Goal: Contribute content: Add original content to the website for others to see

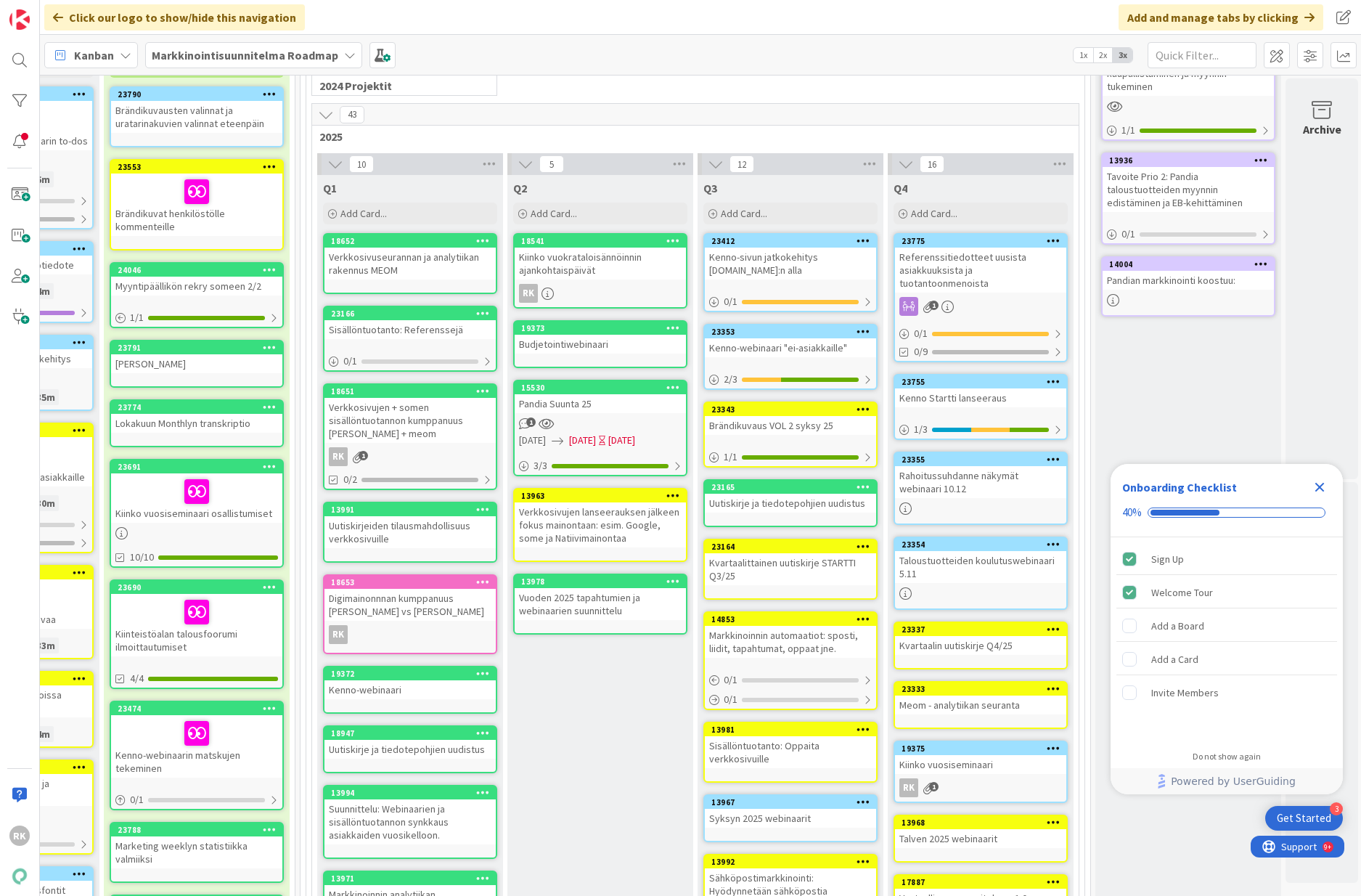
scroll to position [125, 708]
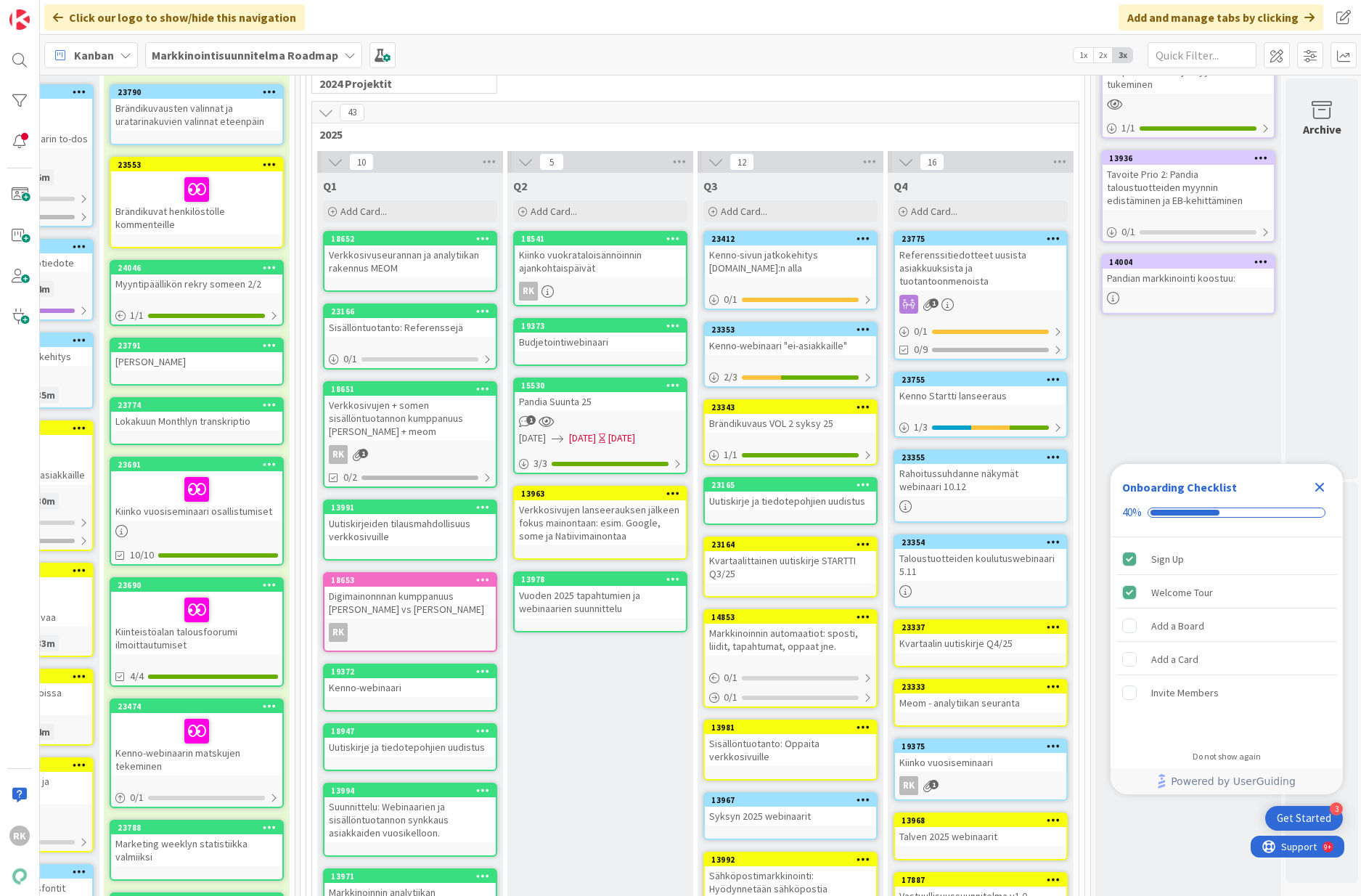
click at [999, 294] on div "1" at bounding box center [980, 304] width 171 height 19
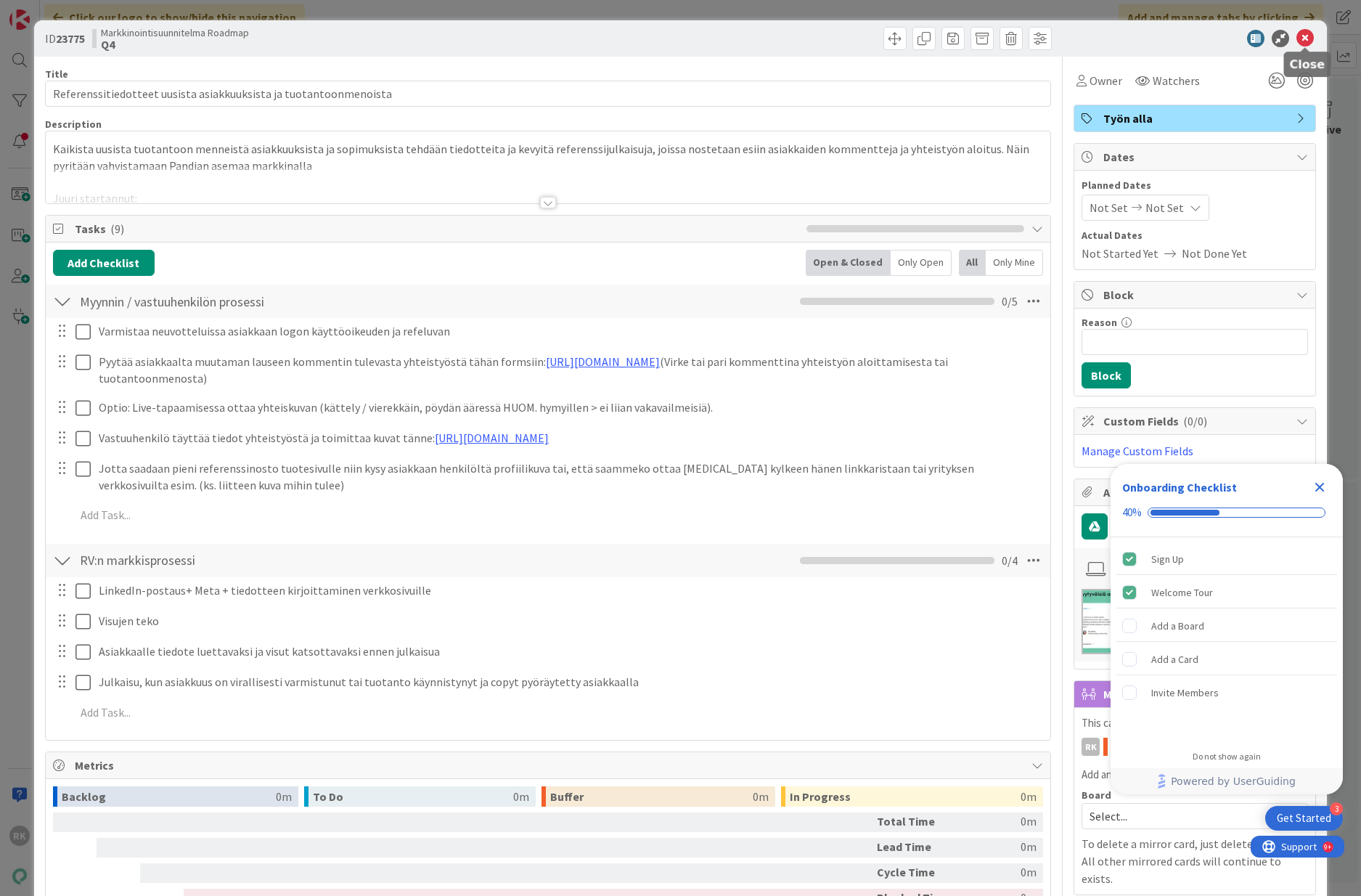
click at [1308, 38] on icon at bounding box center [1305, 38] width 17 height 17
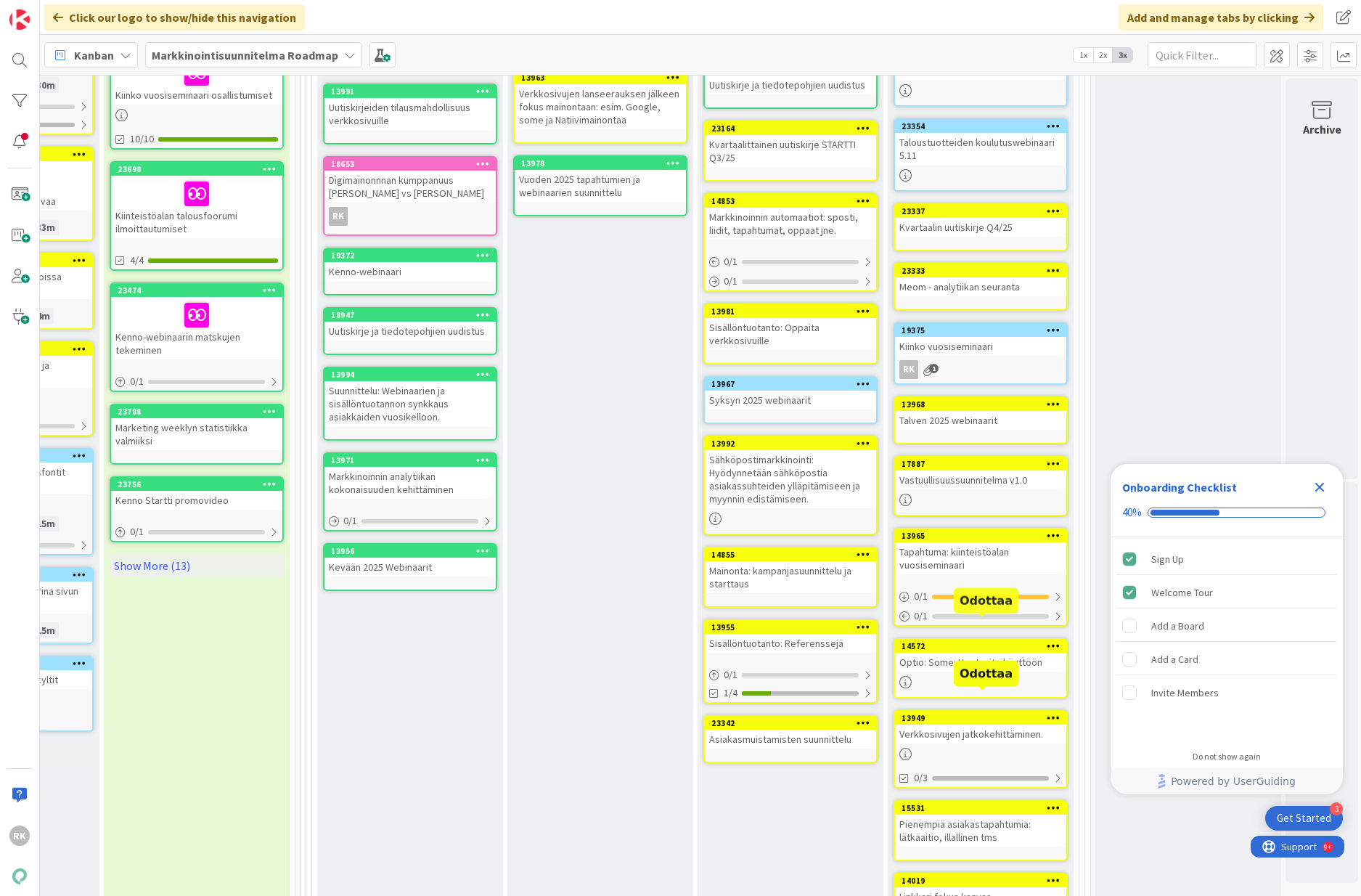
scroll to position [0, 708]
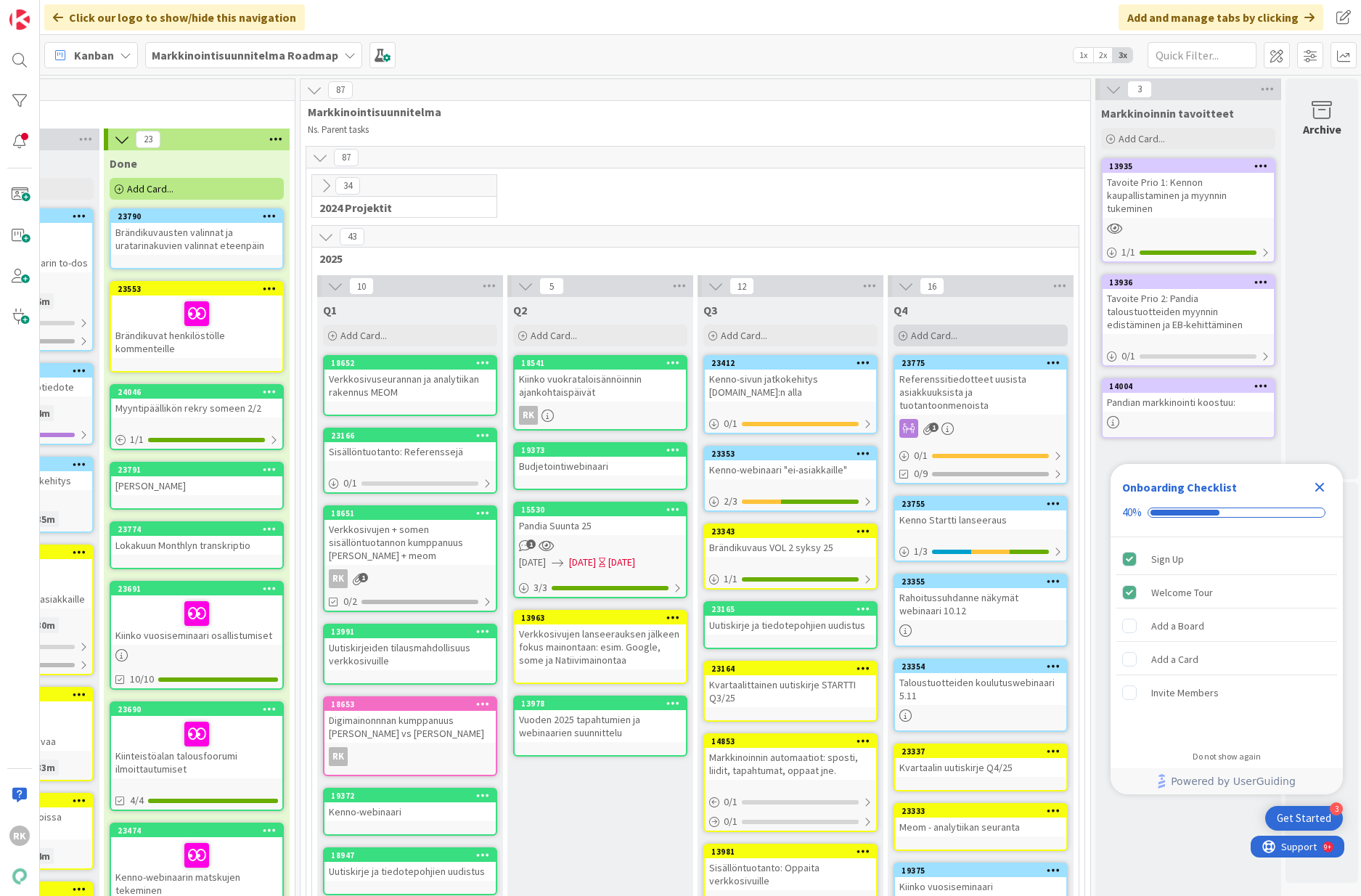
click at [941, 324] on div "Add Card..." at bounding box center [980, 335] width 174 height 22
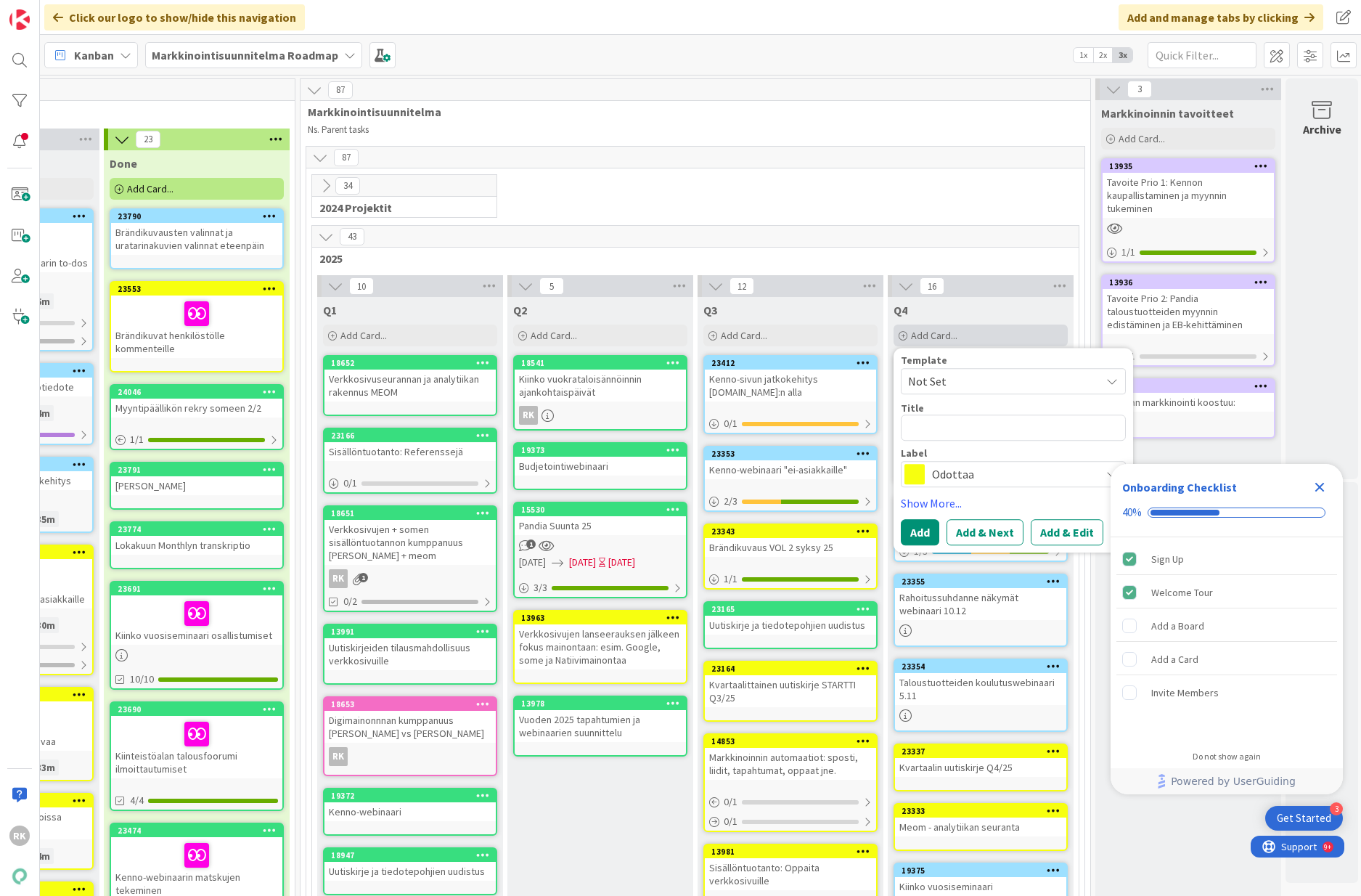
type textarea "x"
type textarea "P"
type textarea "x"
type textarea "Pu"
type textarea "x"
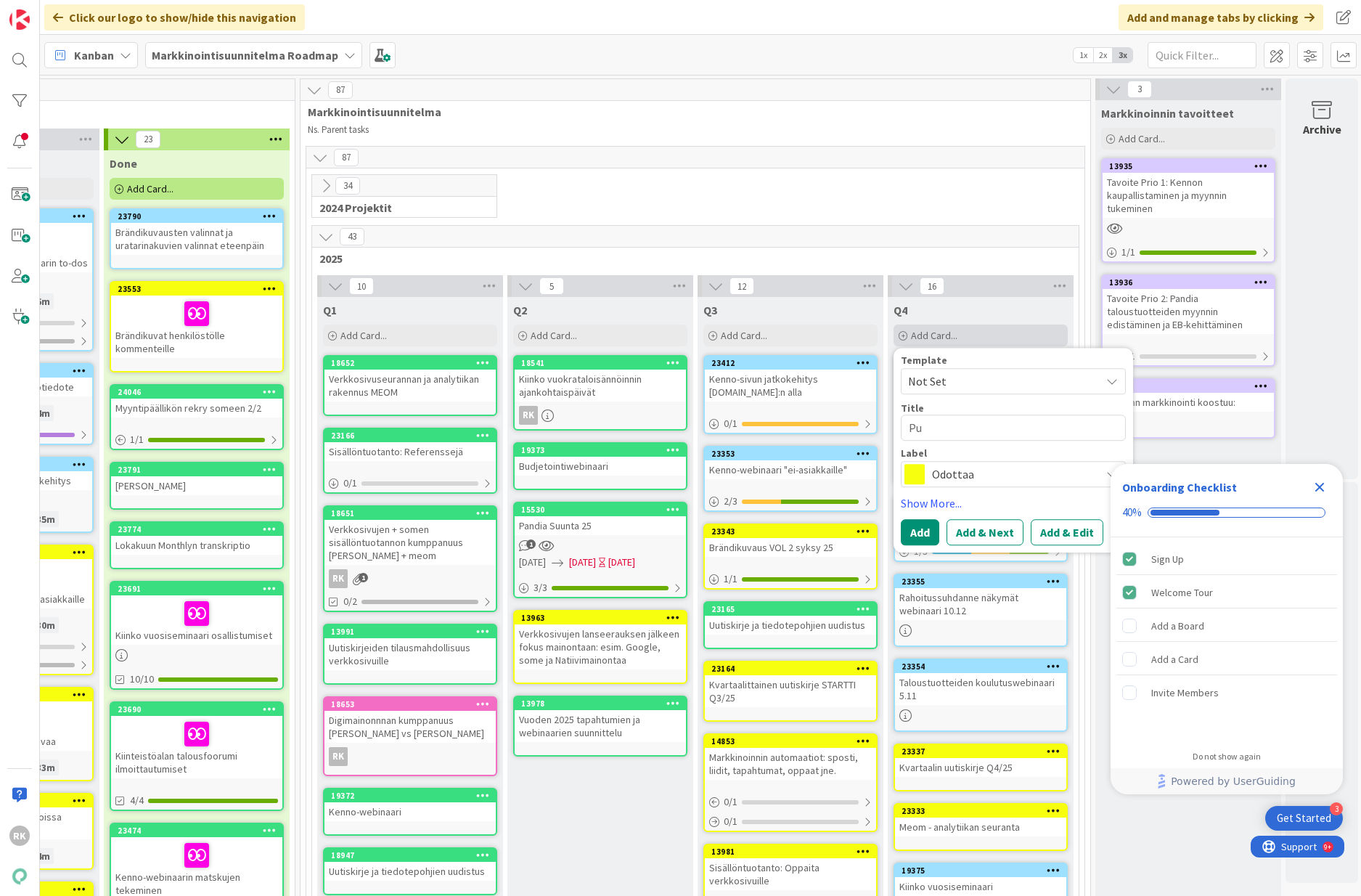
type textarea "Pua"
type textarea "x"
type textarea "Puad"
type textarea "x"
type textarea "Puada"
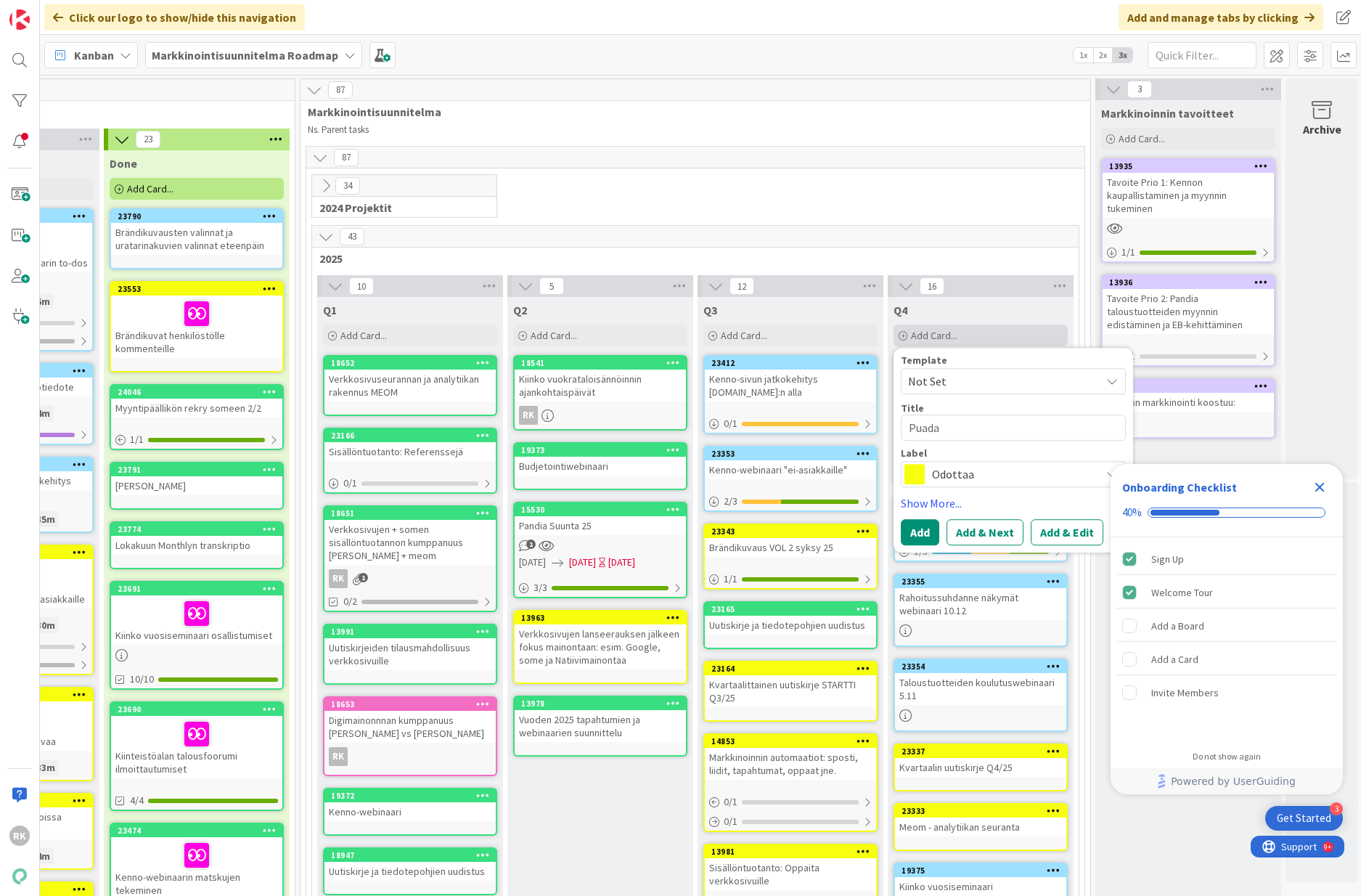
type textarea "x"
type textarea "Puadas"
type textarea "x"
type textarea "Puada"
type textarea "x"
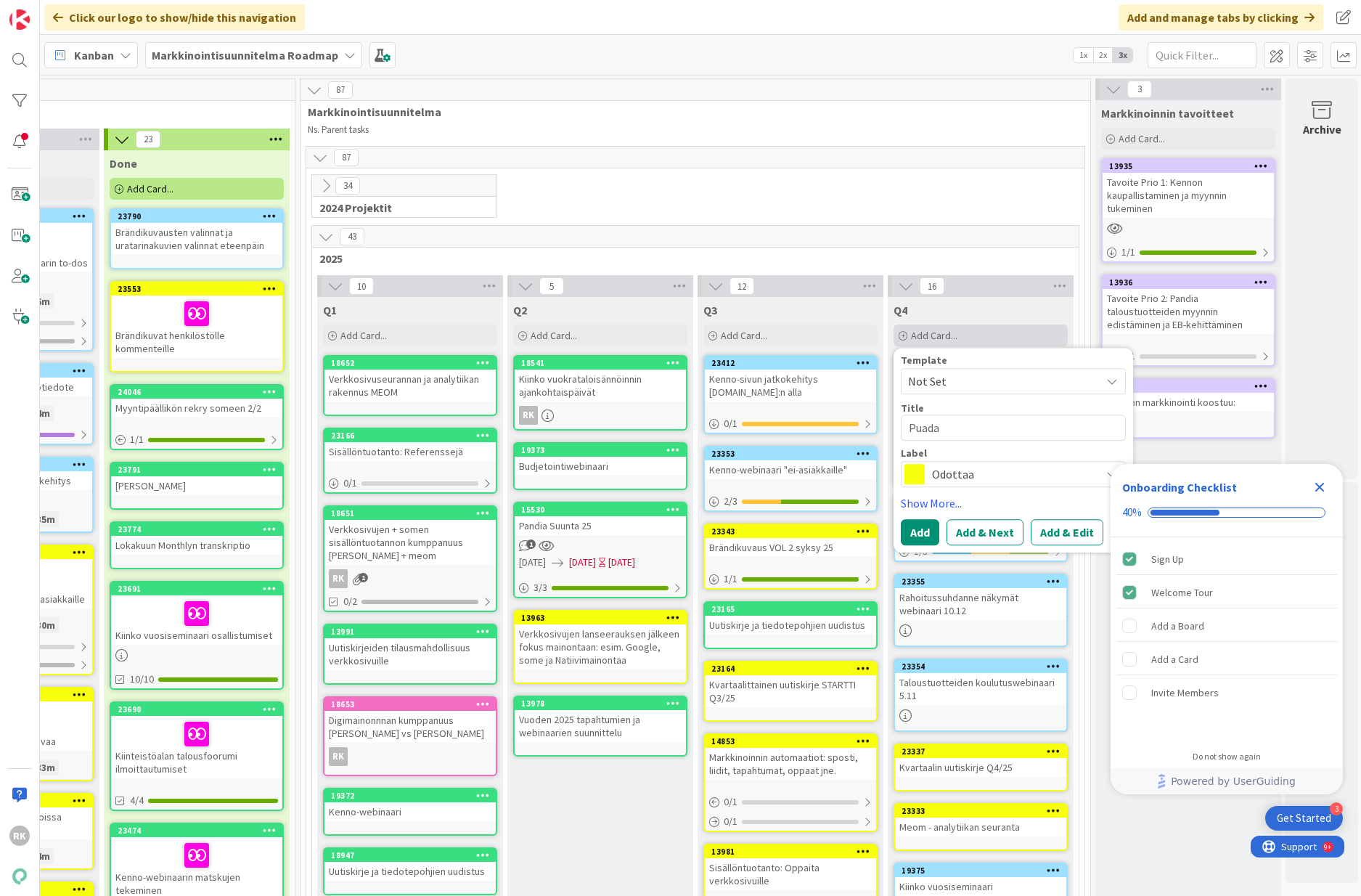
type textarea "Puad"
type textarea "x"
type textarea "Pua"
type textarea "x"
type textarea "Pu"
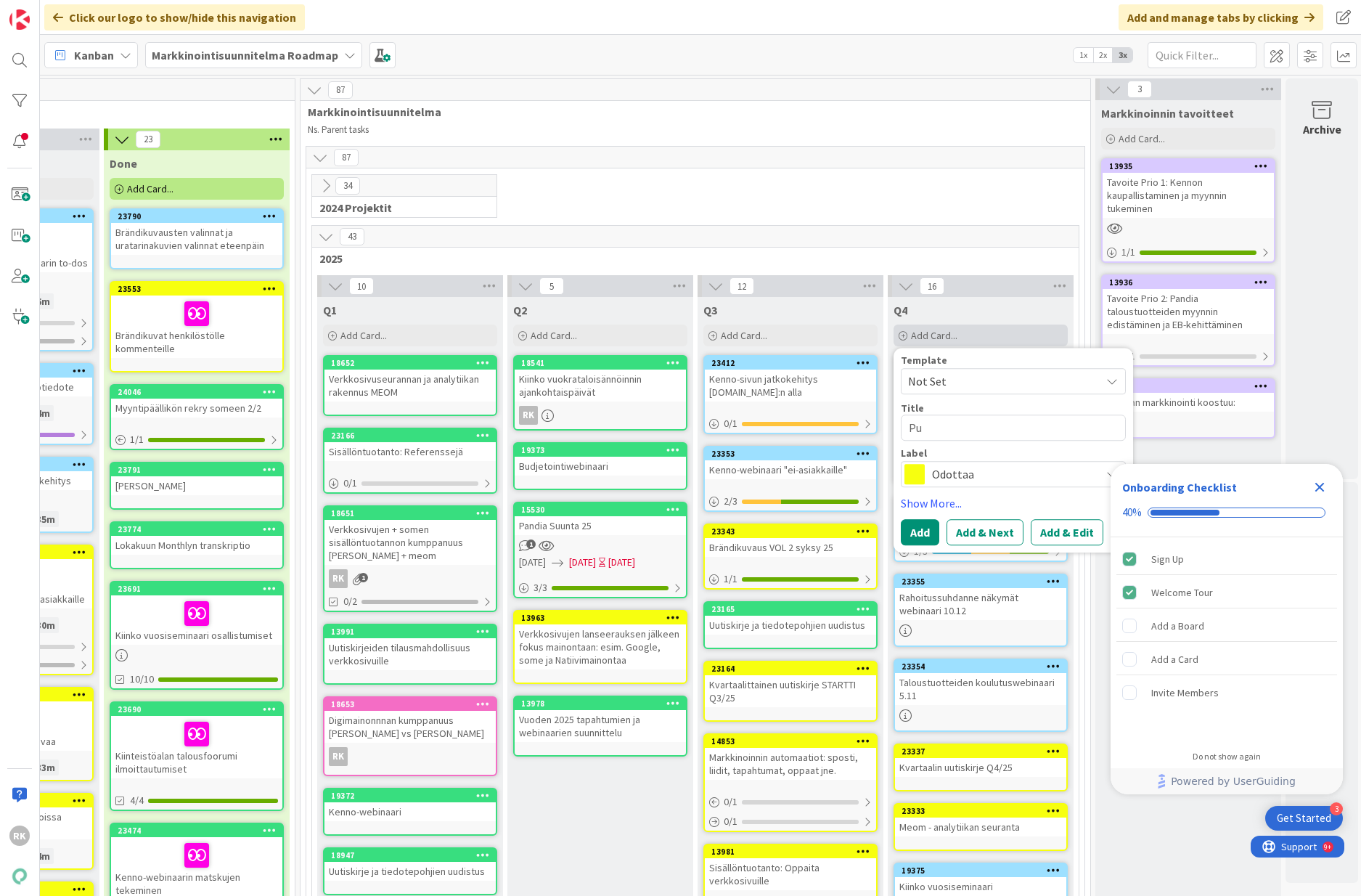
type textarea "x"
type textarea "Pud"
type textarea "x"
type textarea "Puda"
type textarea "x"
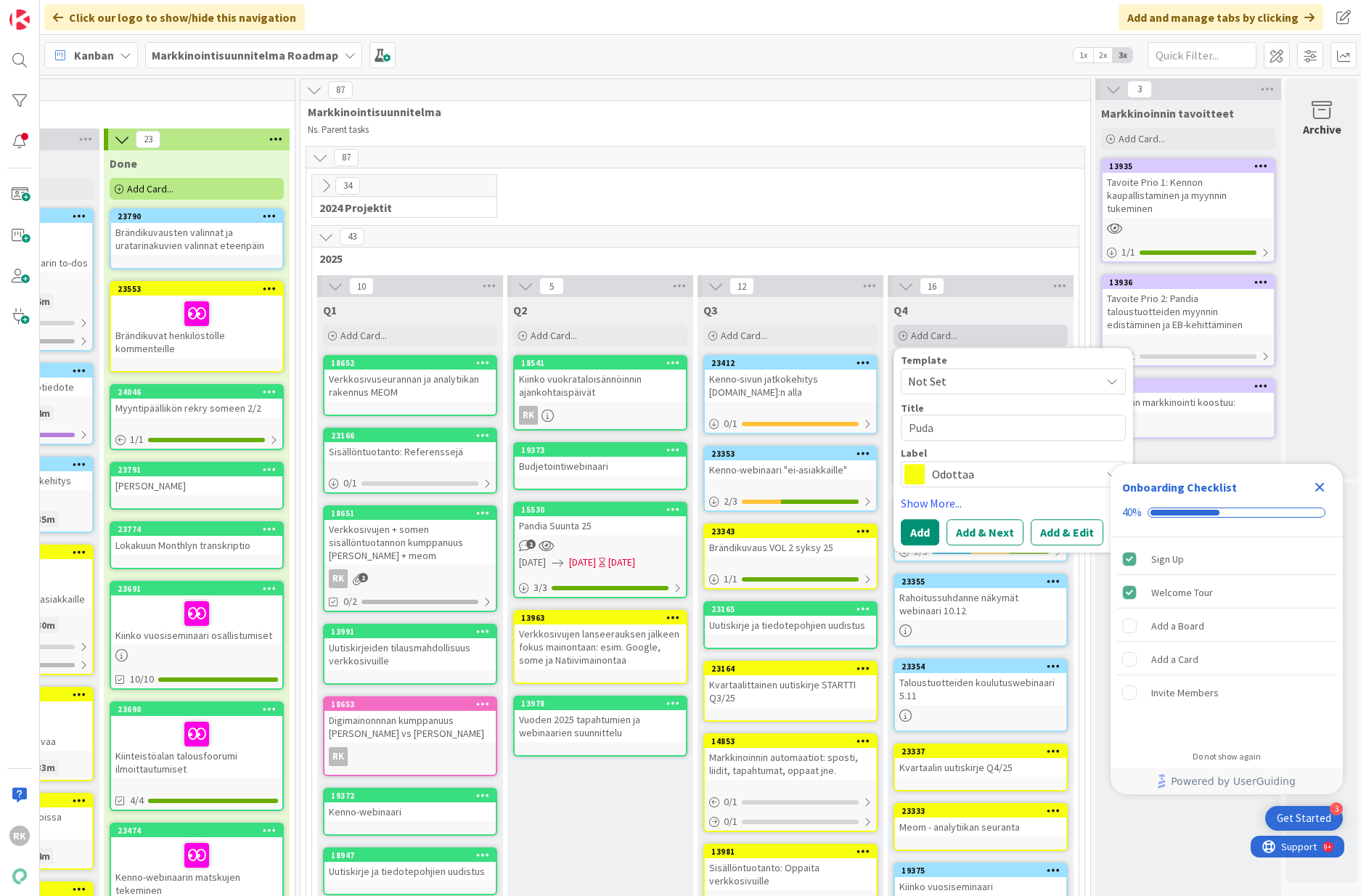
type textarea "Pudas"
type textarea "x"
type textarea "Pudasj"
type textarea "x"
type textarea "Pudasjä"
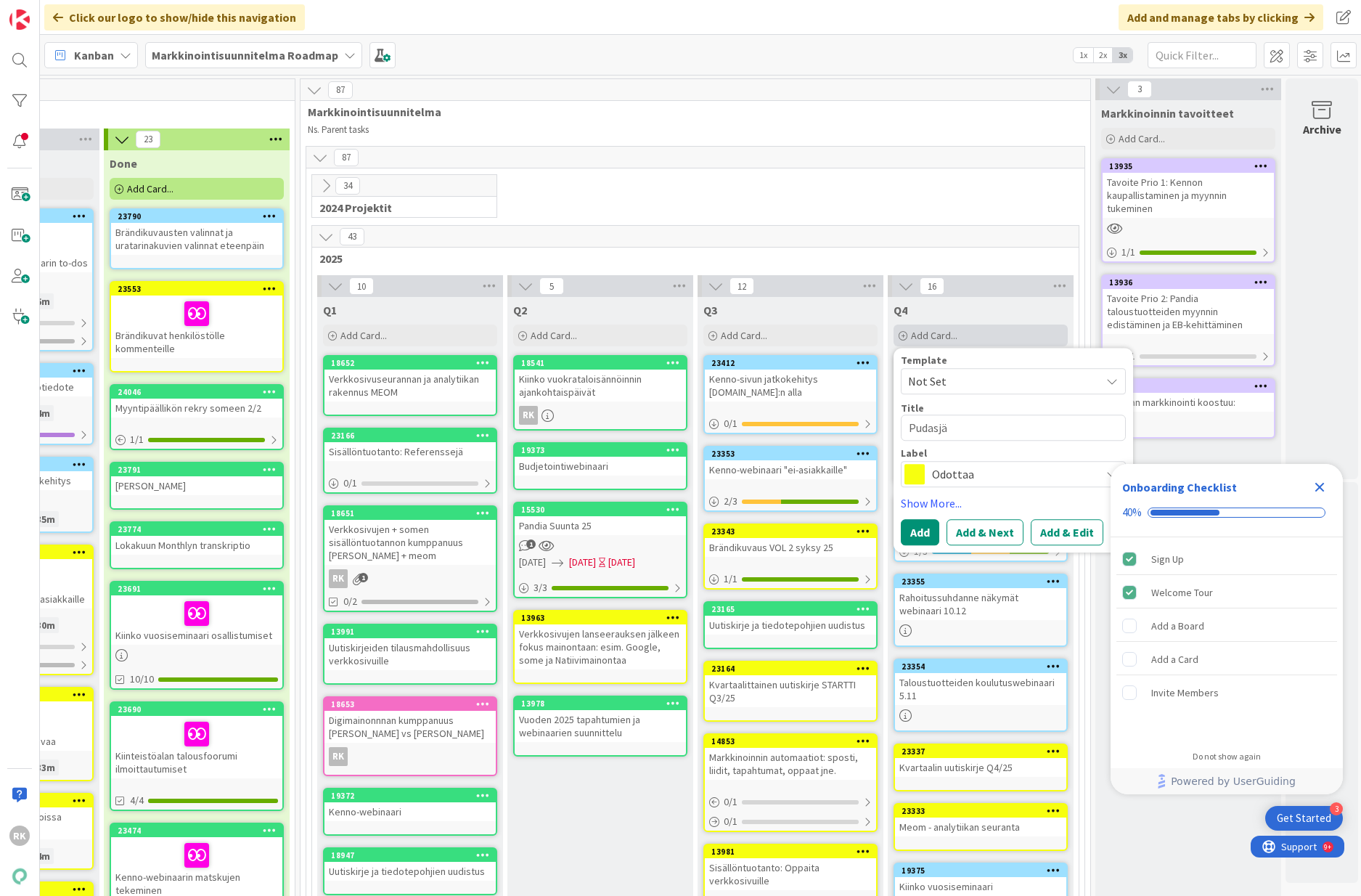
type textarea "x"
type textarea "Pudasjär"
type textarea "x"
type textarea "Pudasjärv"
type textarea "x"
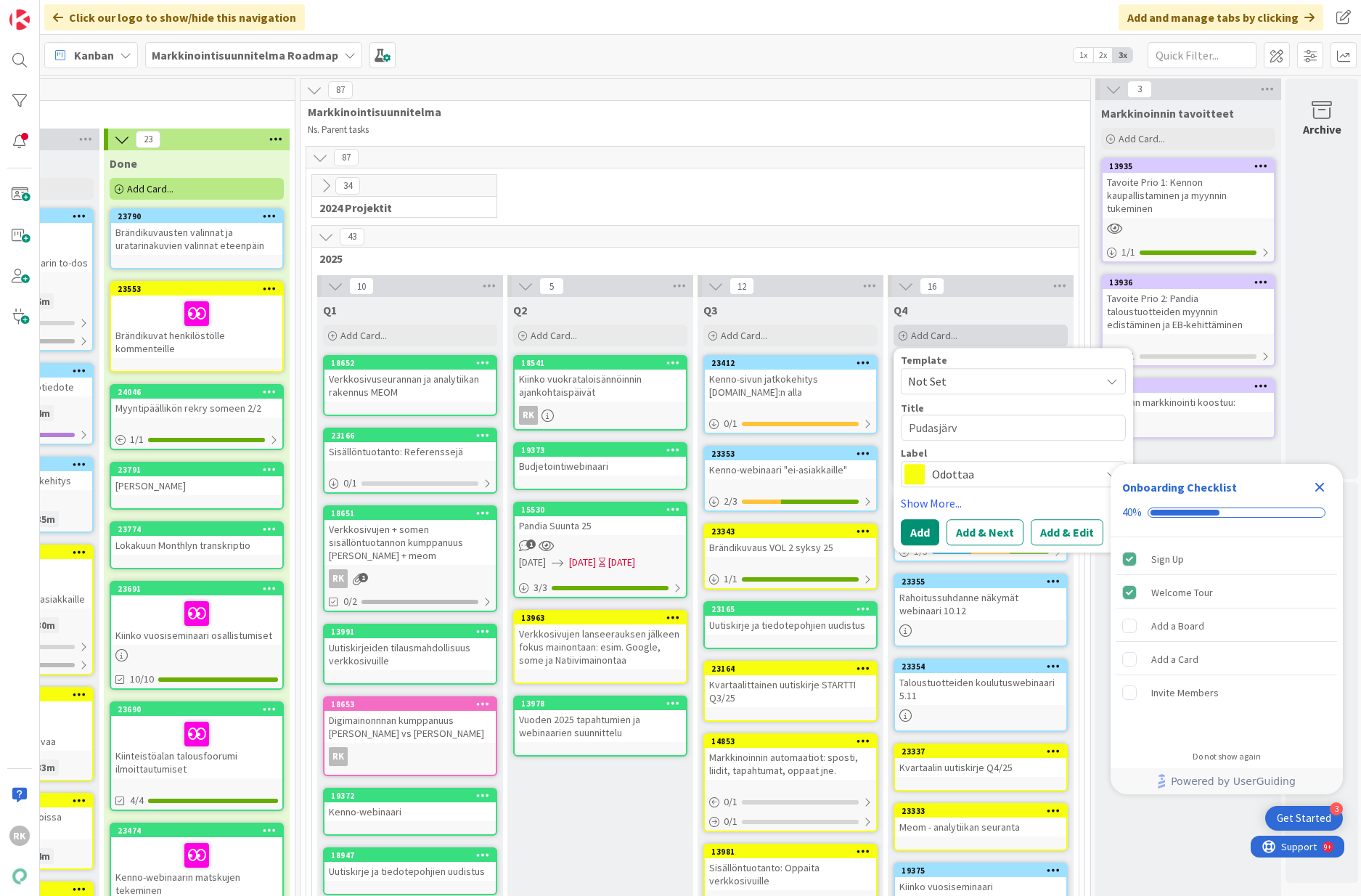
type textarea "[GEOGRAPHIC_DATA]"
type textarea "x"
type textarea "[GEOGRAPHIC_DATA]"
type textarea "x"
type textarea "Pudasjärvi r"
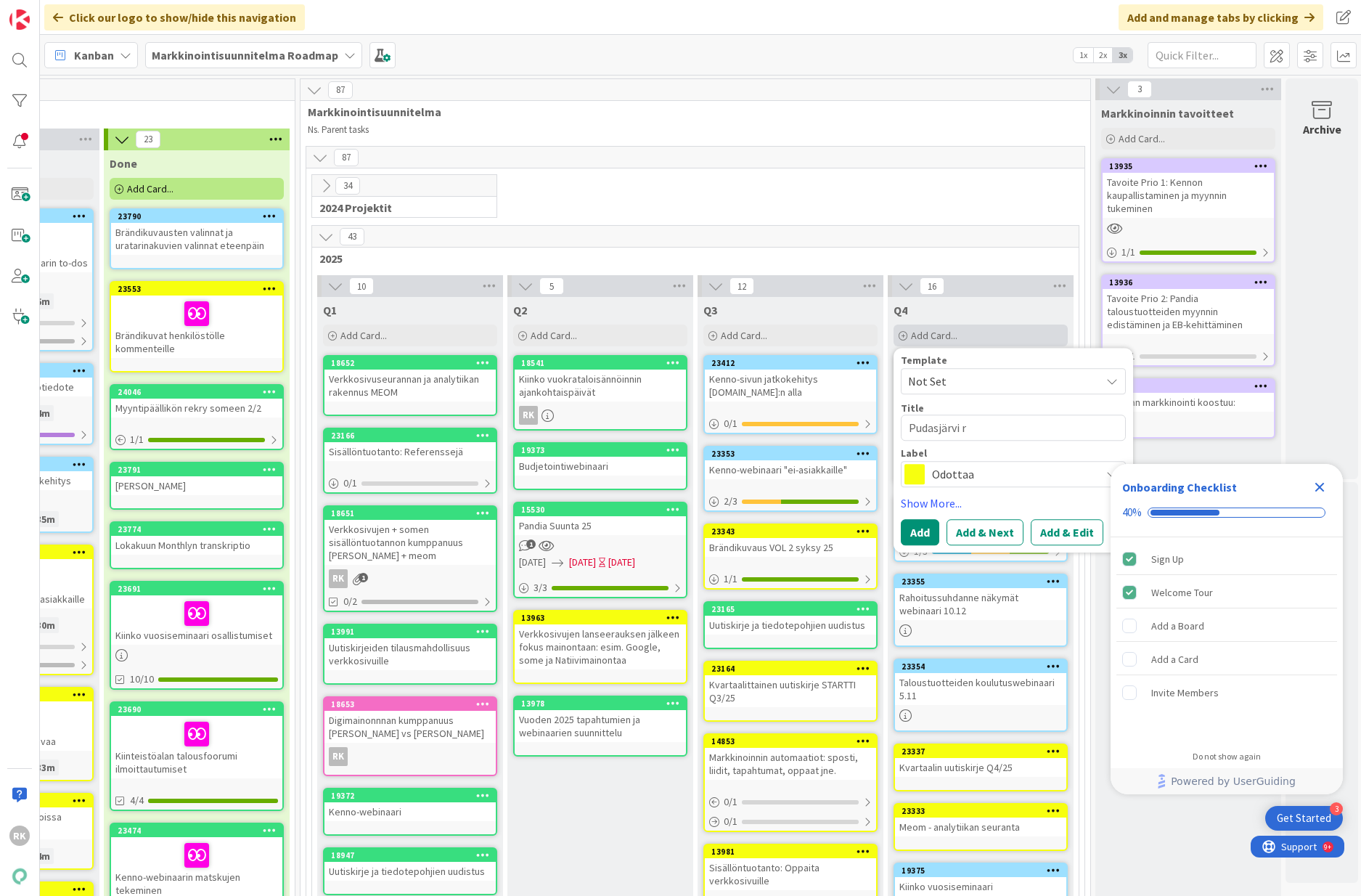
type textarea "x"
type textarea "Pudasjärvi re"
type textarea "x"
type textarea "Pudasjärvi ref"
type textarea "x"
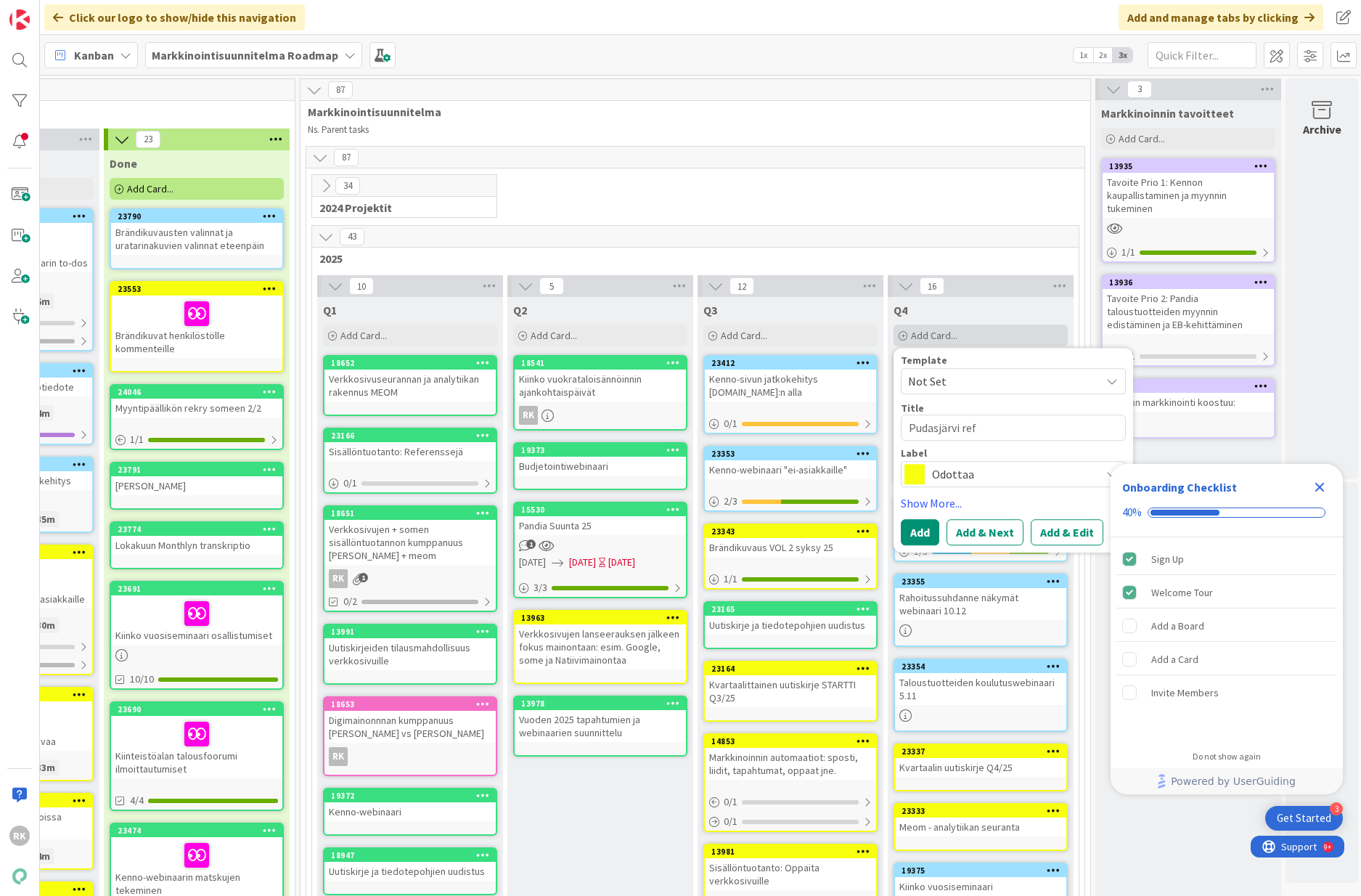
type textarea "Pudasjärvi refe"
type textarea "x"
type textarea "Pudasjärvi refer"
type textarea "x"
type textarea "Pudasjärvi refere"
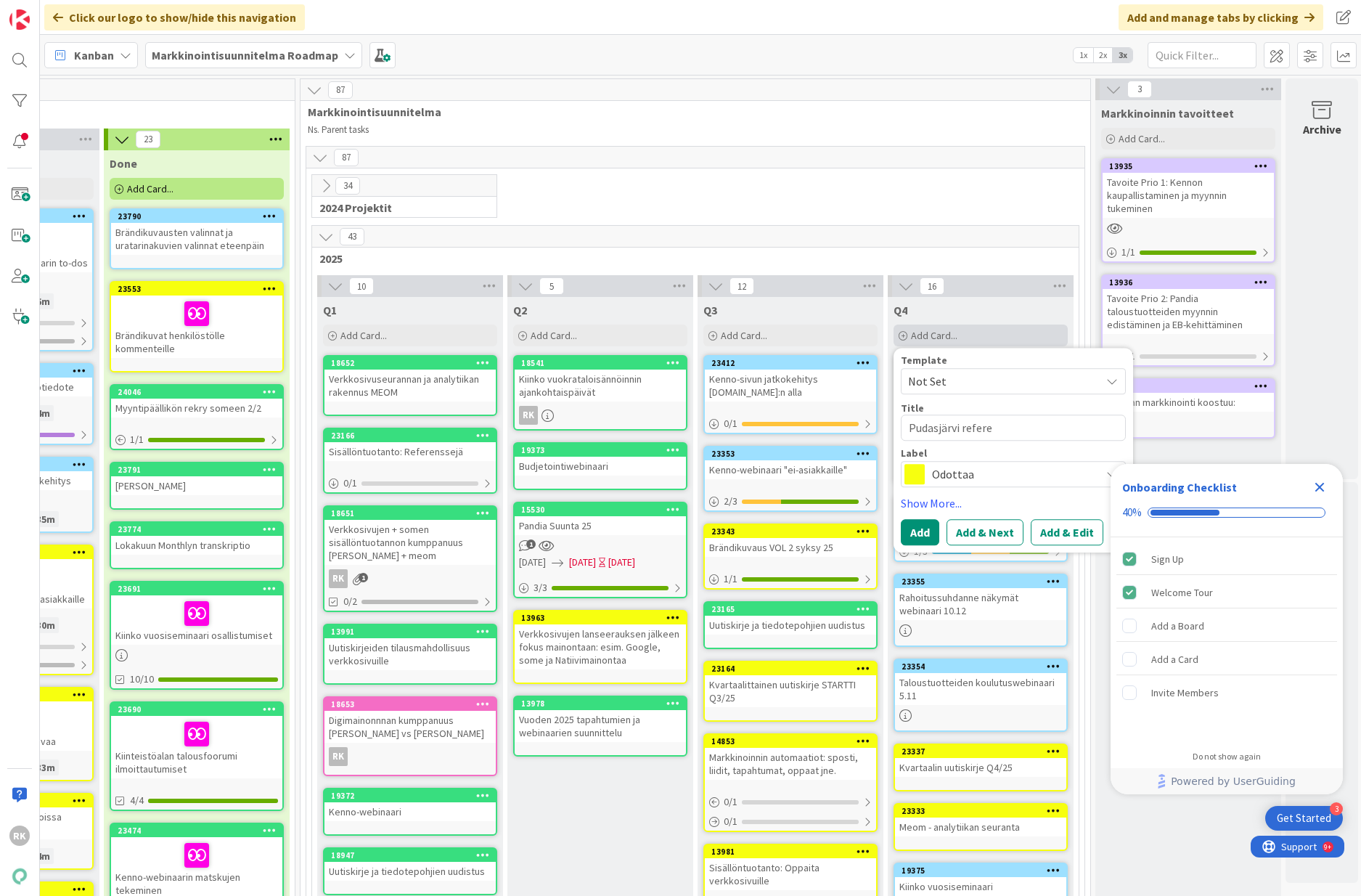
type textarea "x"
type textarea "Pudasjärvi referen"
type textarea "x"
type textarea "Pudasjärvi referens"
type textarea "x"
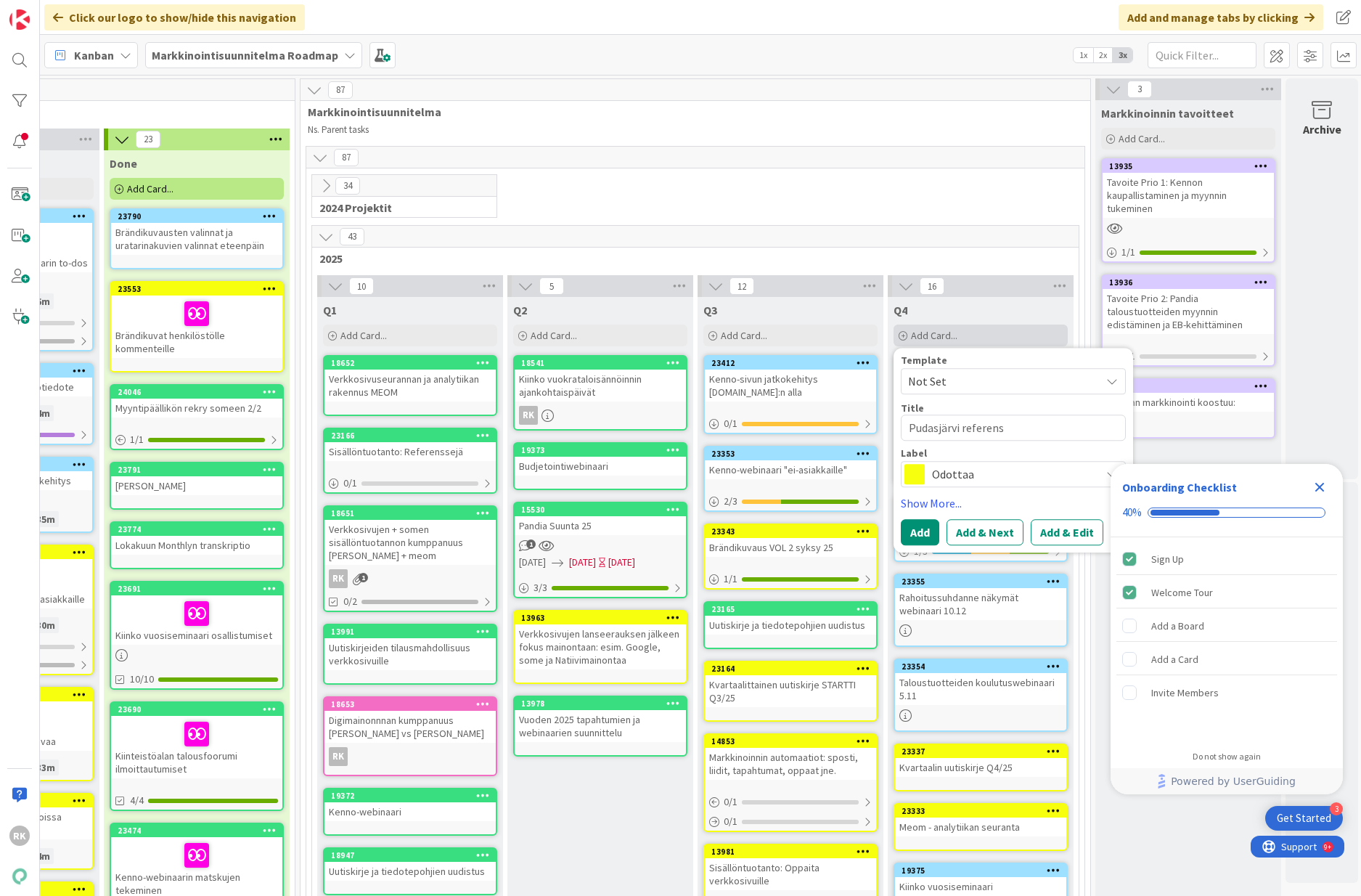
type textarea "Pudasjärvi referenss"
type textarea "x"
type textarea "Pudasjärvi referenssi"
click at [919, 539] on button "Add" at bounding box center [919, 533] width 38 height 26
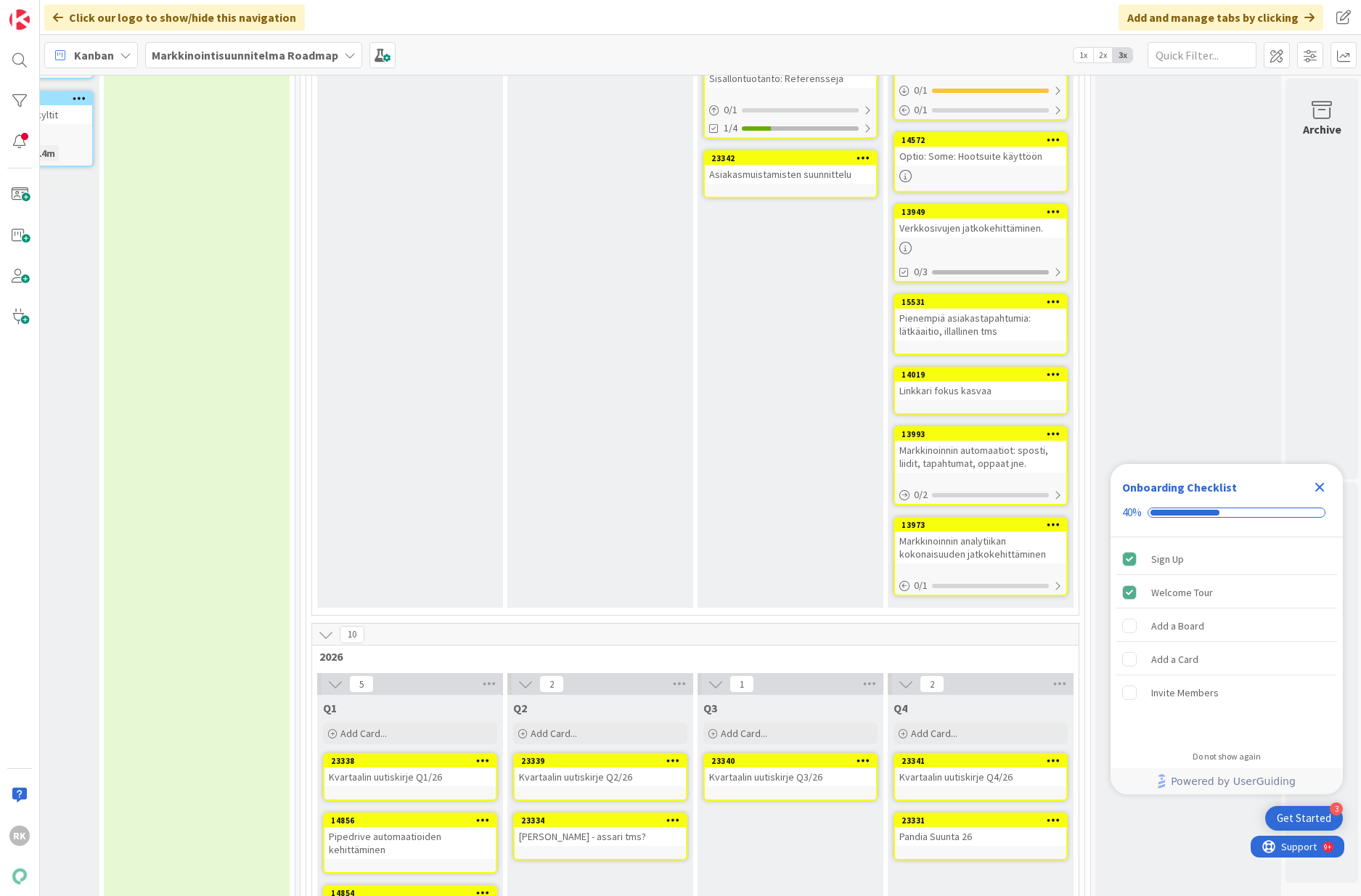
scroll to position [1105, 706]
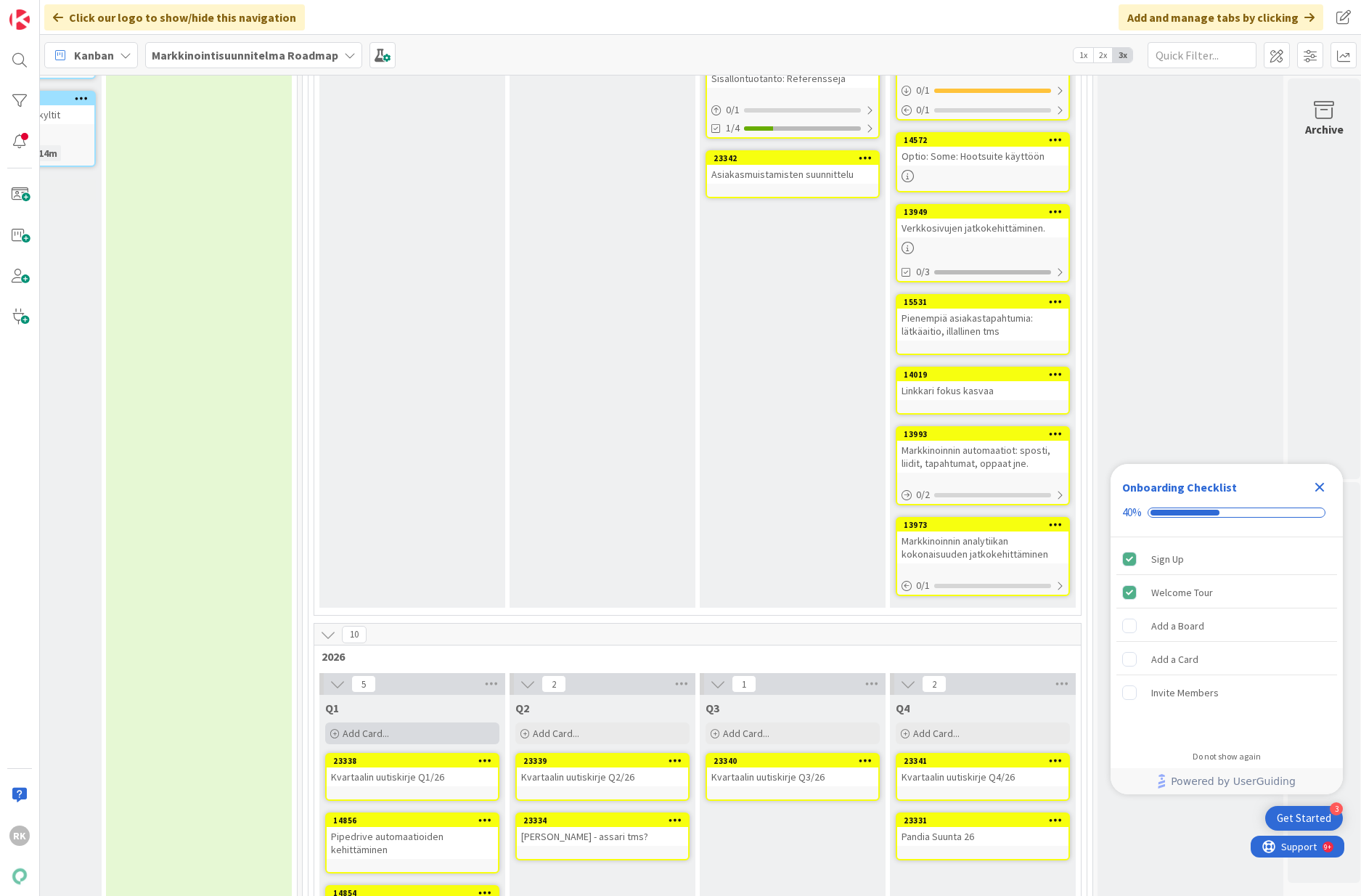
click at [368, 722] on div "Add Card..." at bounding box center [412, 733] width 174 height 22
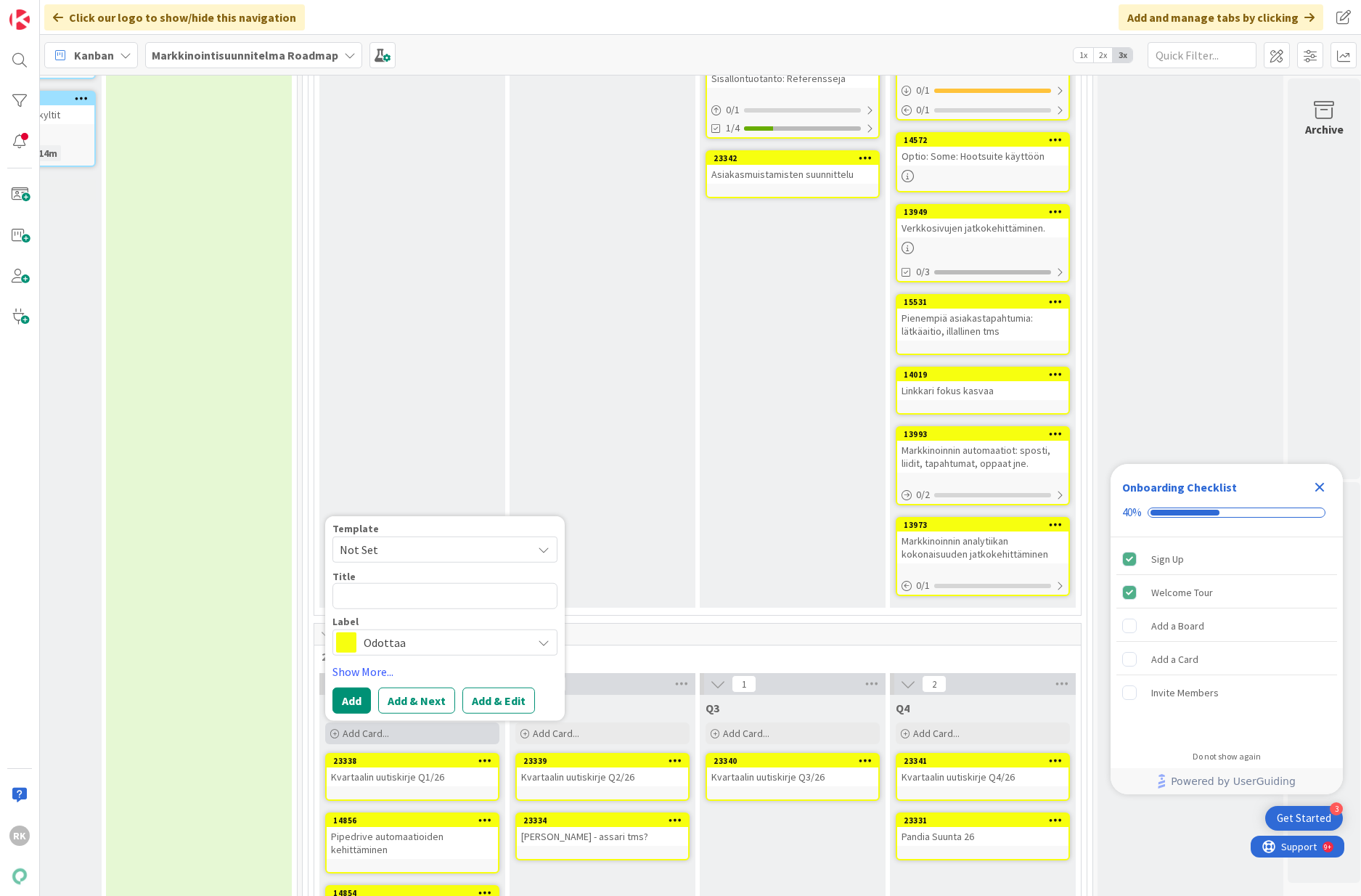
type textarea "x"
type textarea "O"
type textarea "x"
type textarea "Opi"
type textarea "x"
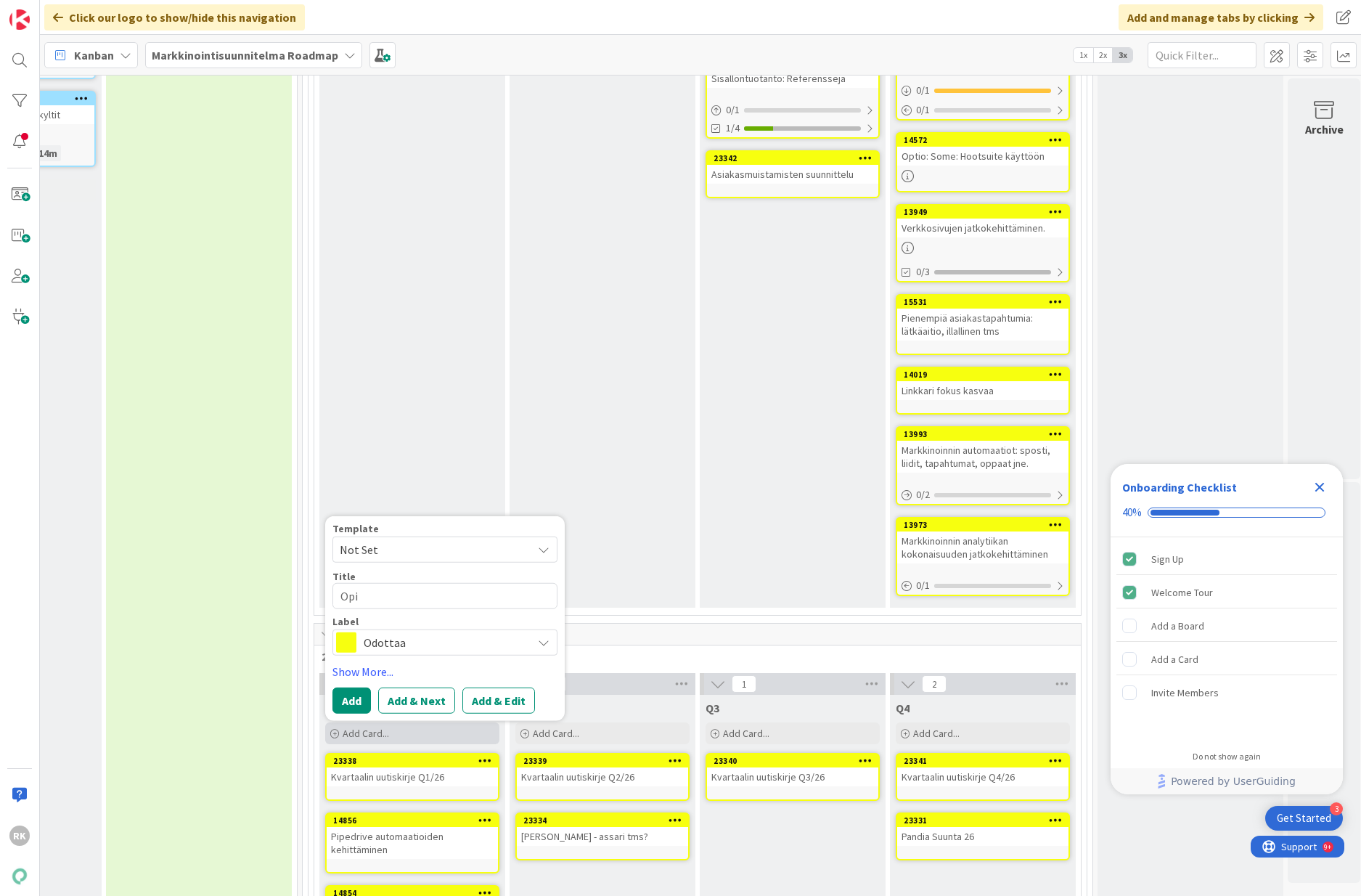
type textarea "Opiu"
type textarea "x"
type textarea "Opius"
type textarea "x"
type textarea "Opiusk"
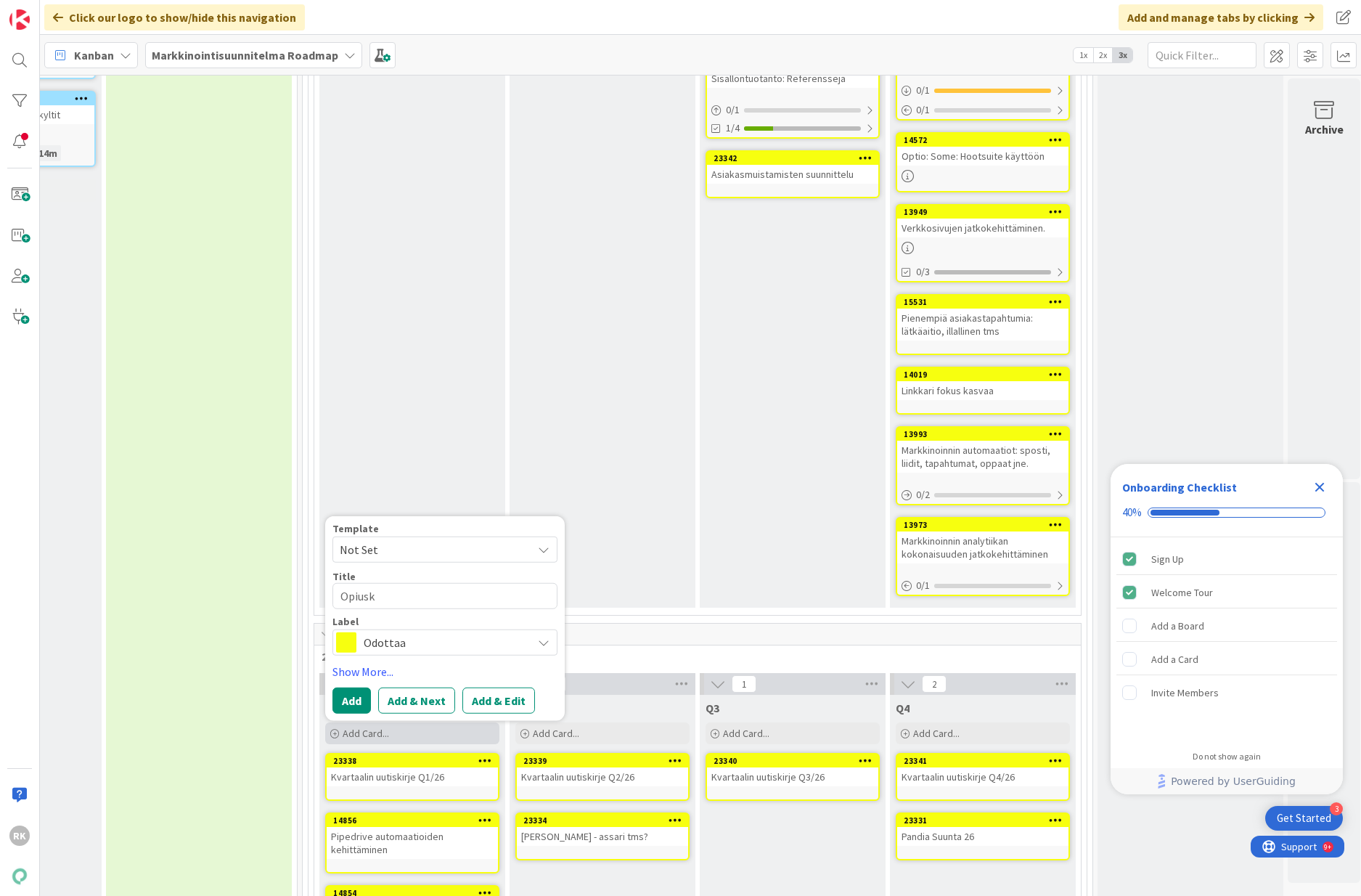
type textarea "x"
type textarea "Opius"
type textarea "x"
type textarea "Opiu"
type textarea "x"
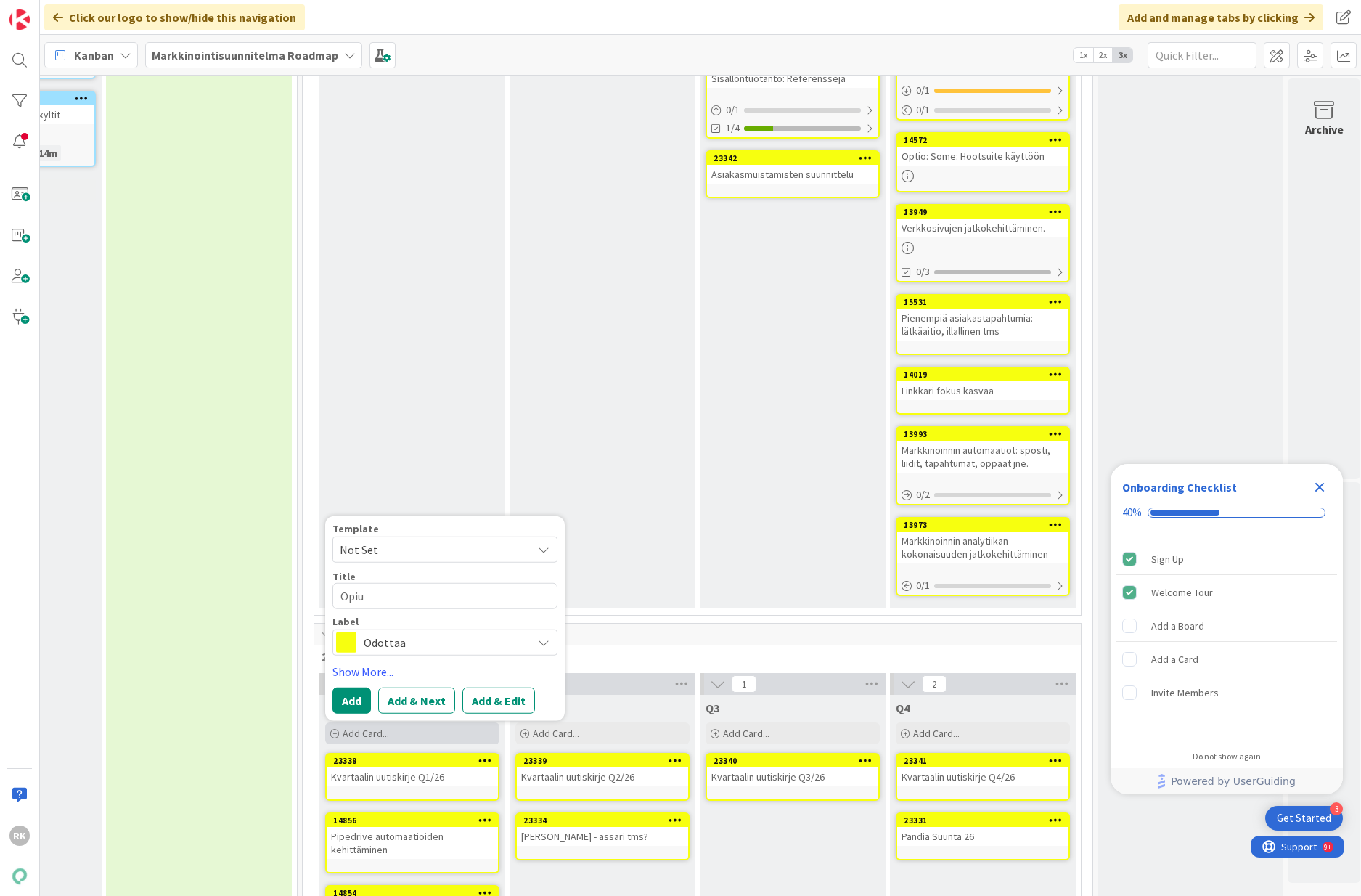
type textarea "Opi"
type textarea "x"
type textarea "Opis"
type textarea "x"
type textarea "Opisk"
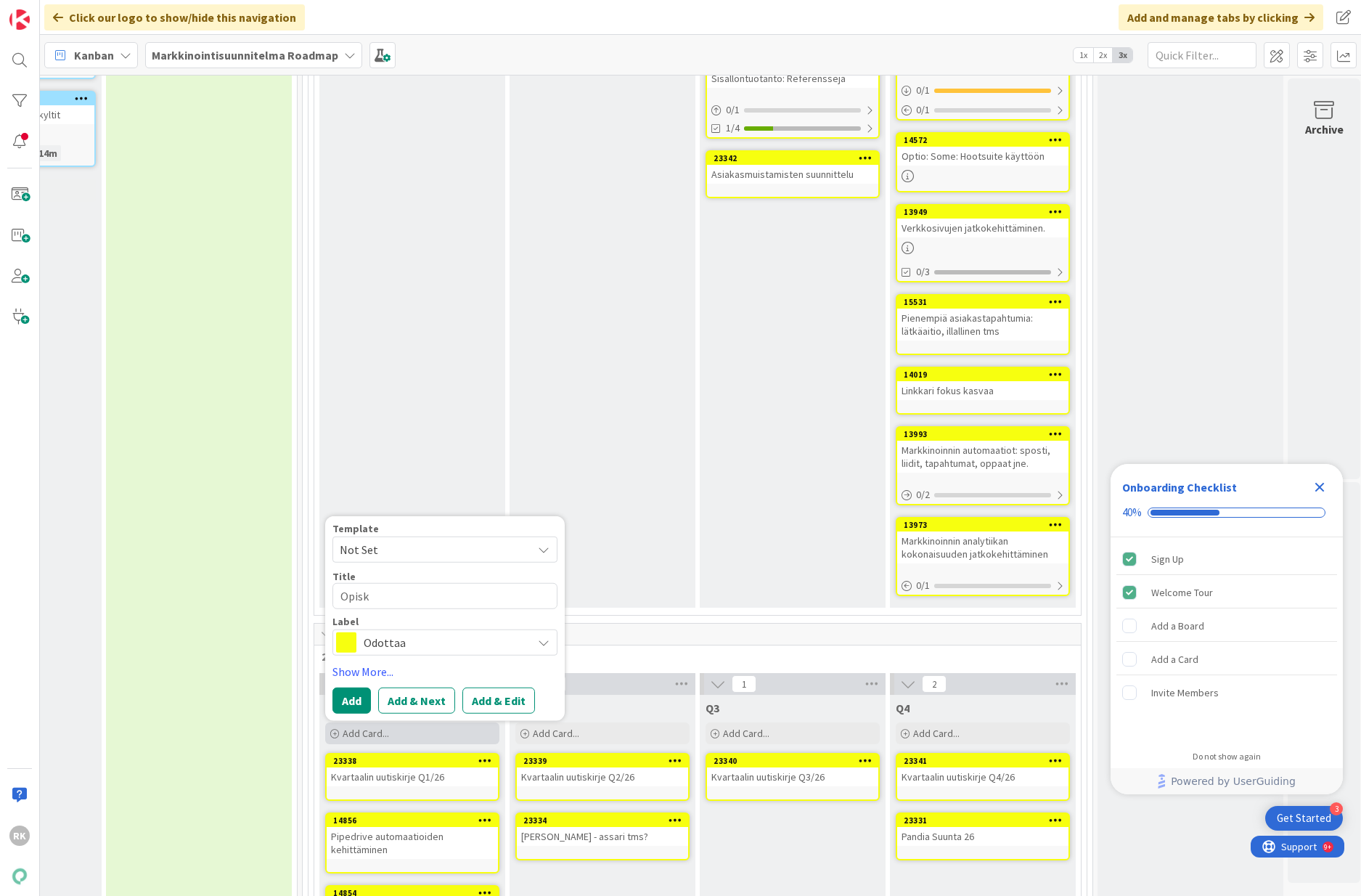
type textarea "x"
type textarea "Opiske"
type textarea "x"
type textarea "Opiskel"
type textarea "x"
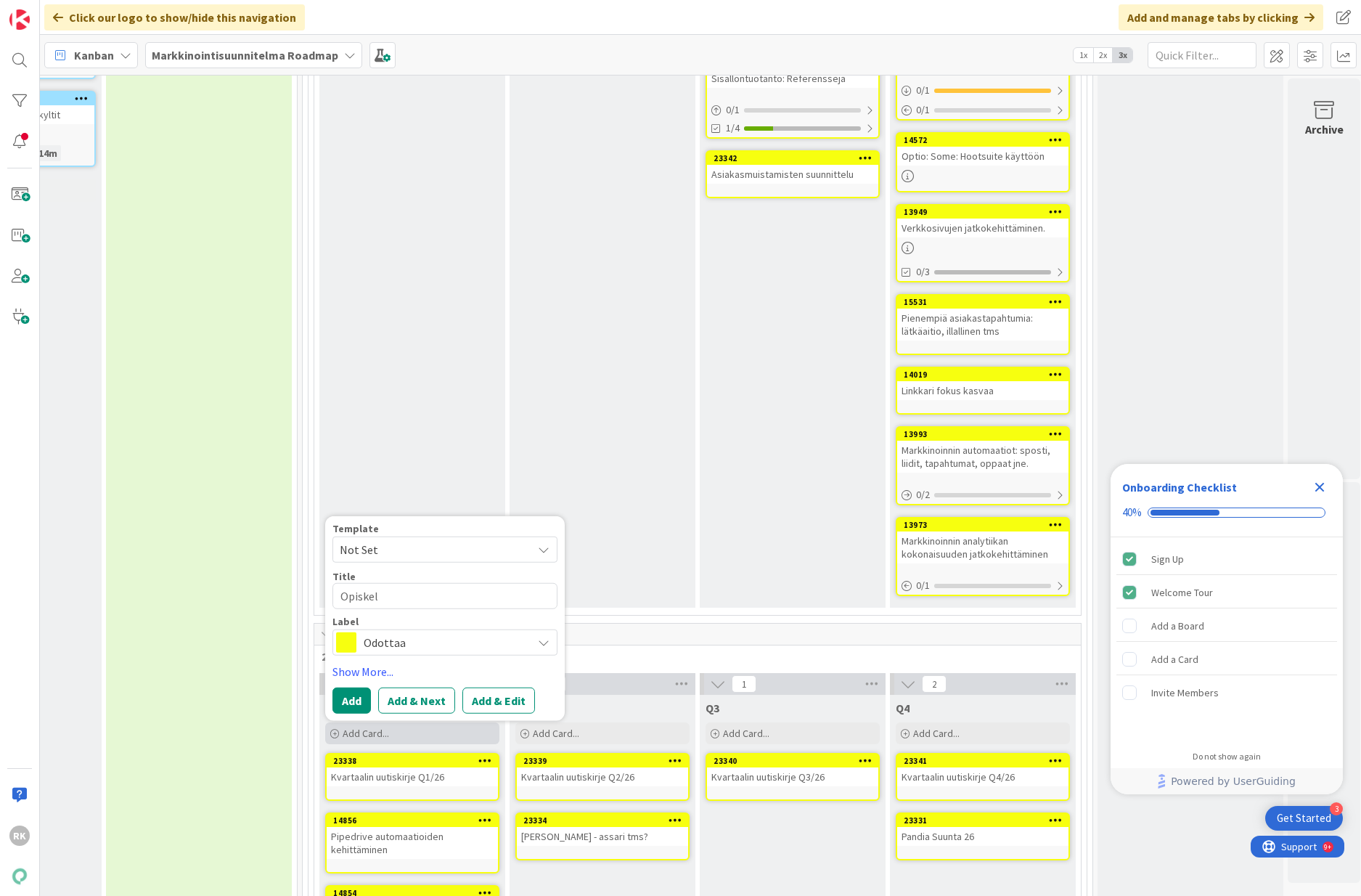
type textarea "Opiskeli"
type textarea "x"
type textarea "Opiskelij"
type textarea "x"
type textarea "Opiskelija"
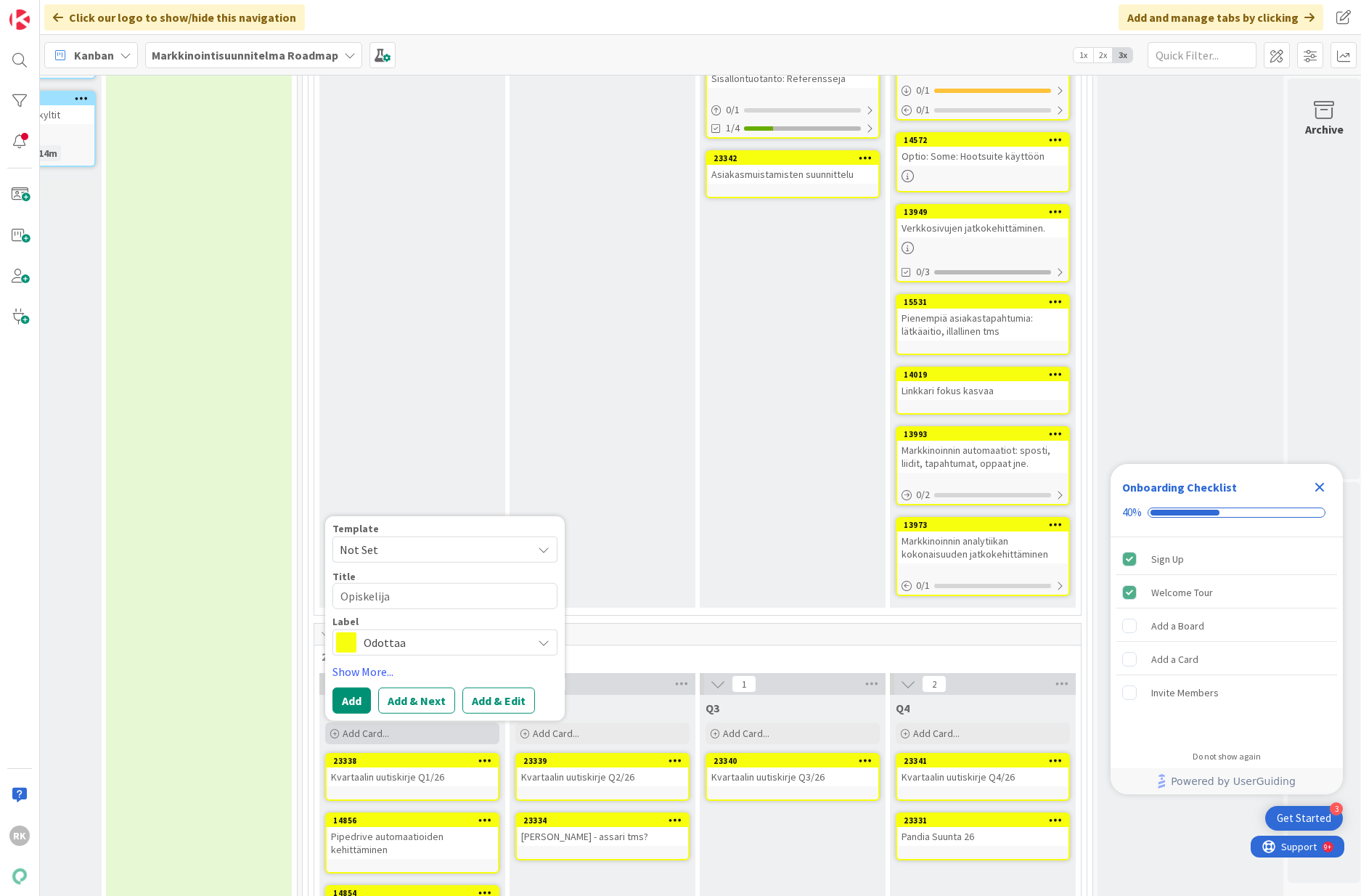
type textarea "x"
type textarea "Opiskelija-"
type textarea "x"
type textarea "Opiskelija-a"
type textarea "x"
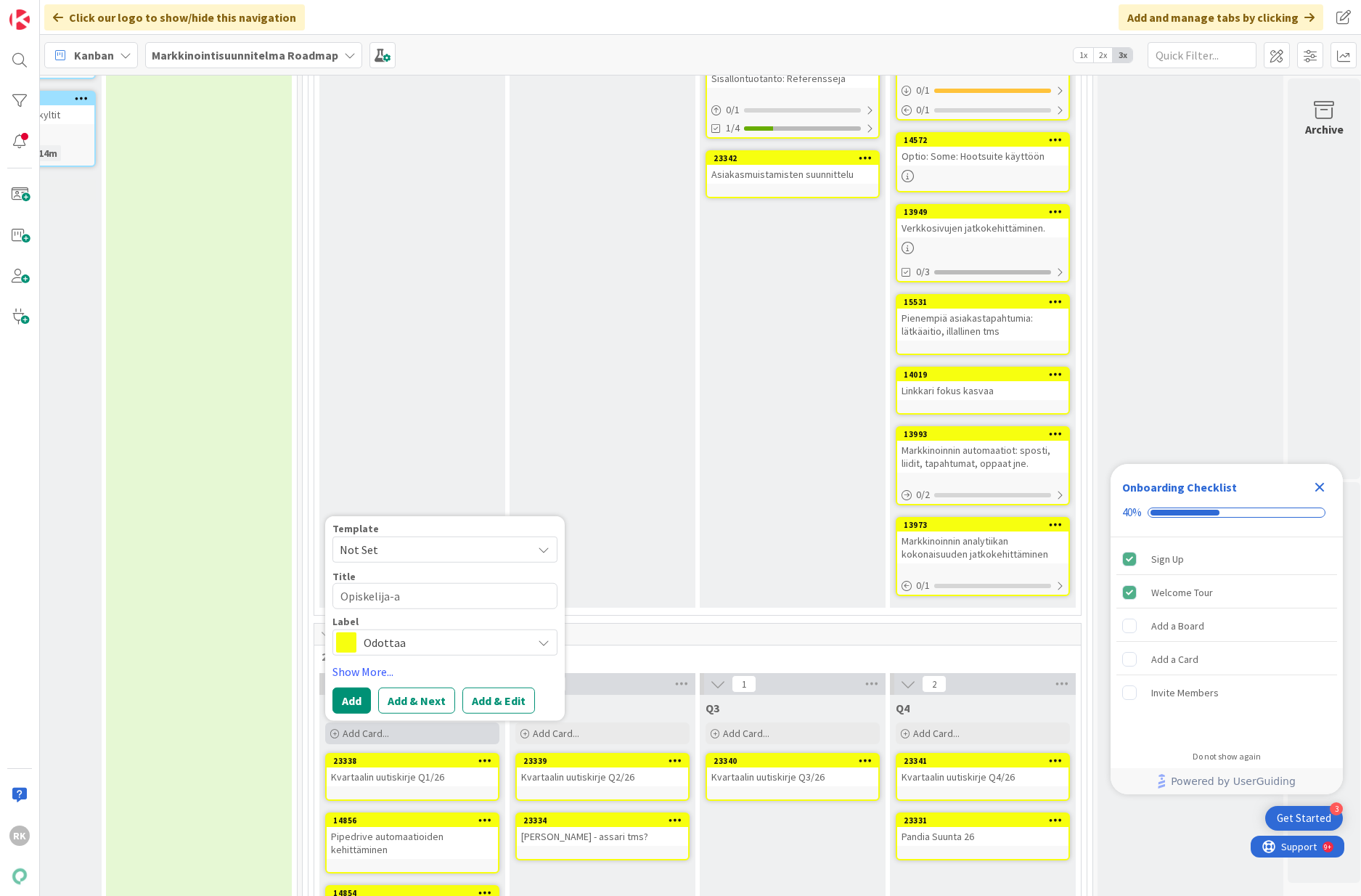
type textarea "Opiskelija-as"
type textarea "x"
type textarea "Opiskelija-asu"
type textarea "x"
type textarea "Opiskelija-asun"
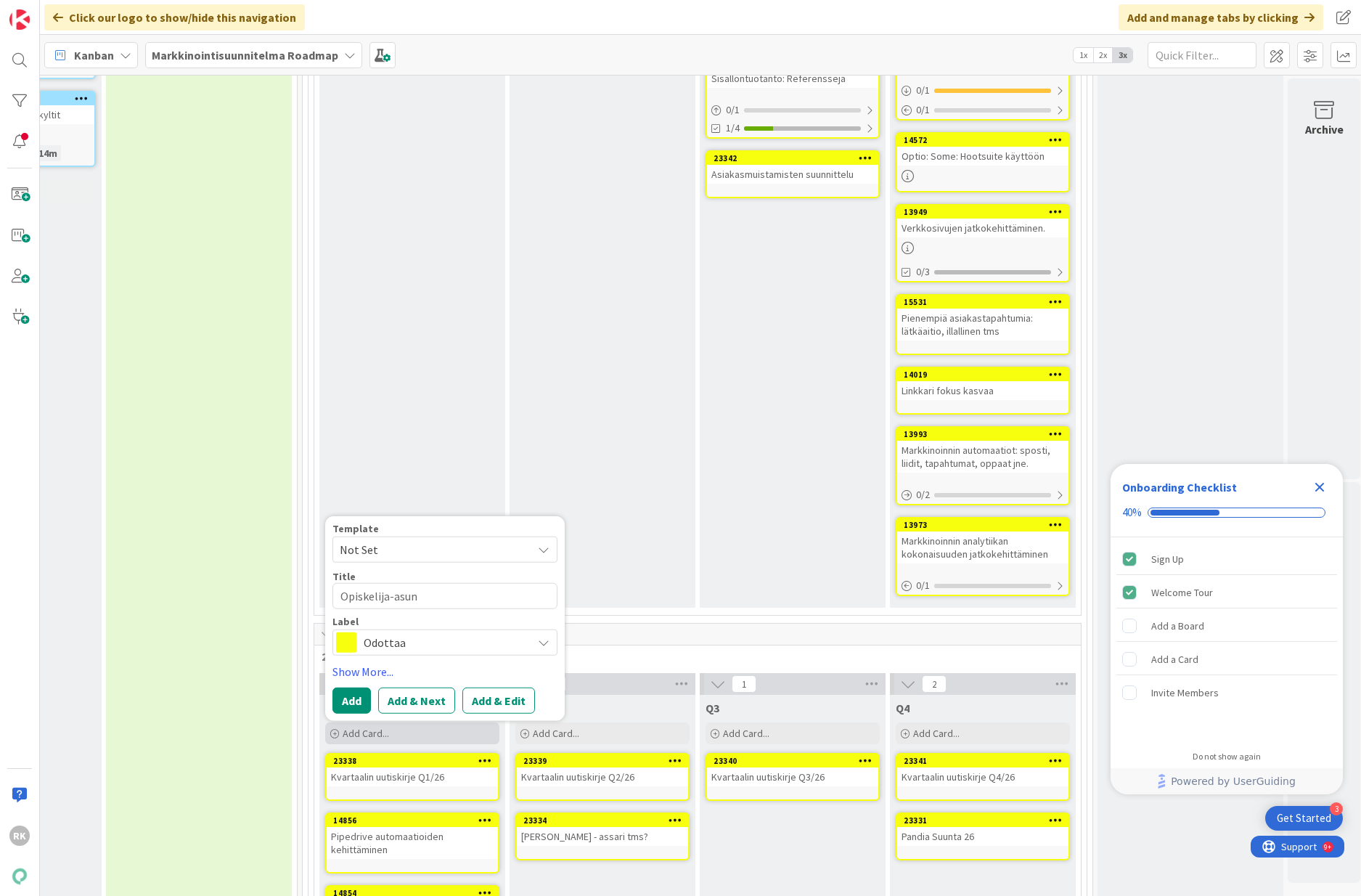
type textarea "x"
type textarea "Opiskelija-asunt"
type textarea "x"
type textarea "Opiskelija-asunto"
type textarea "x"
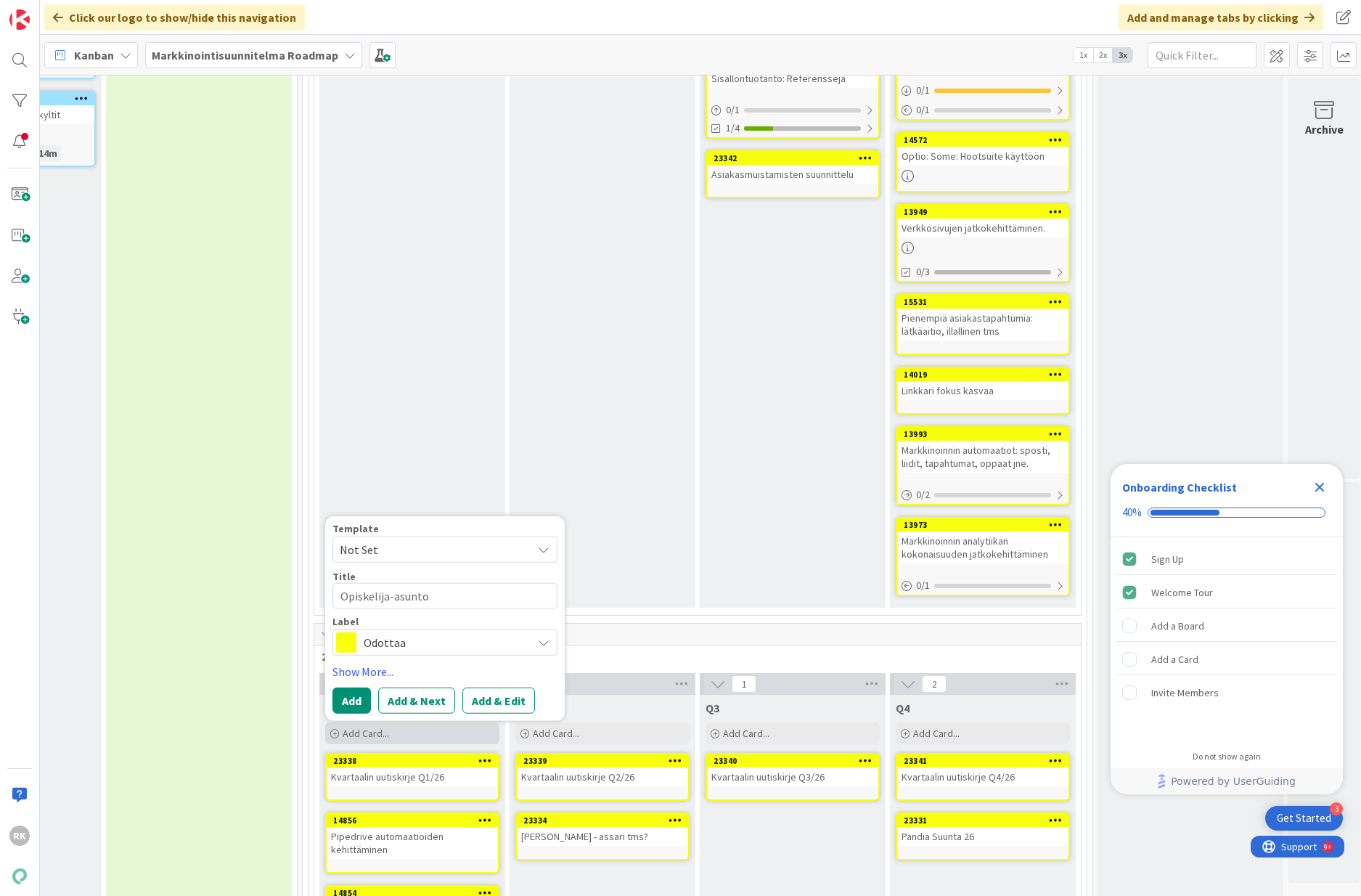
type textarea "Opiskelija-asuntos"
type textarea "x"
type textarea "Opiskelija-asuntosä"
type textarea "x"
type textarea "Opiskelija-asuntosää"
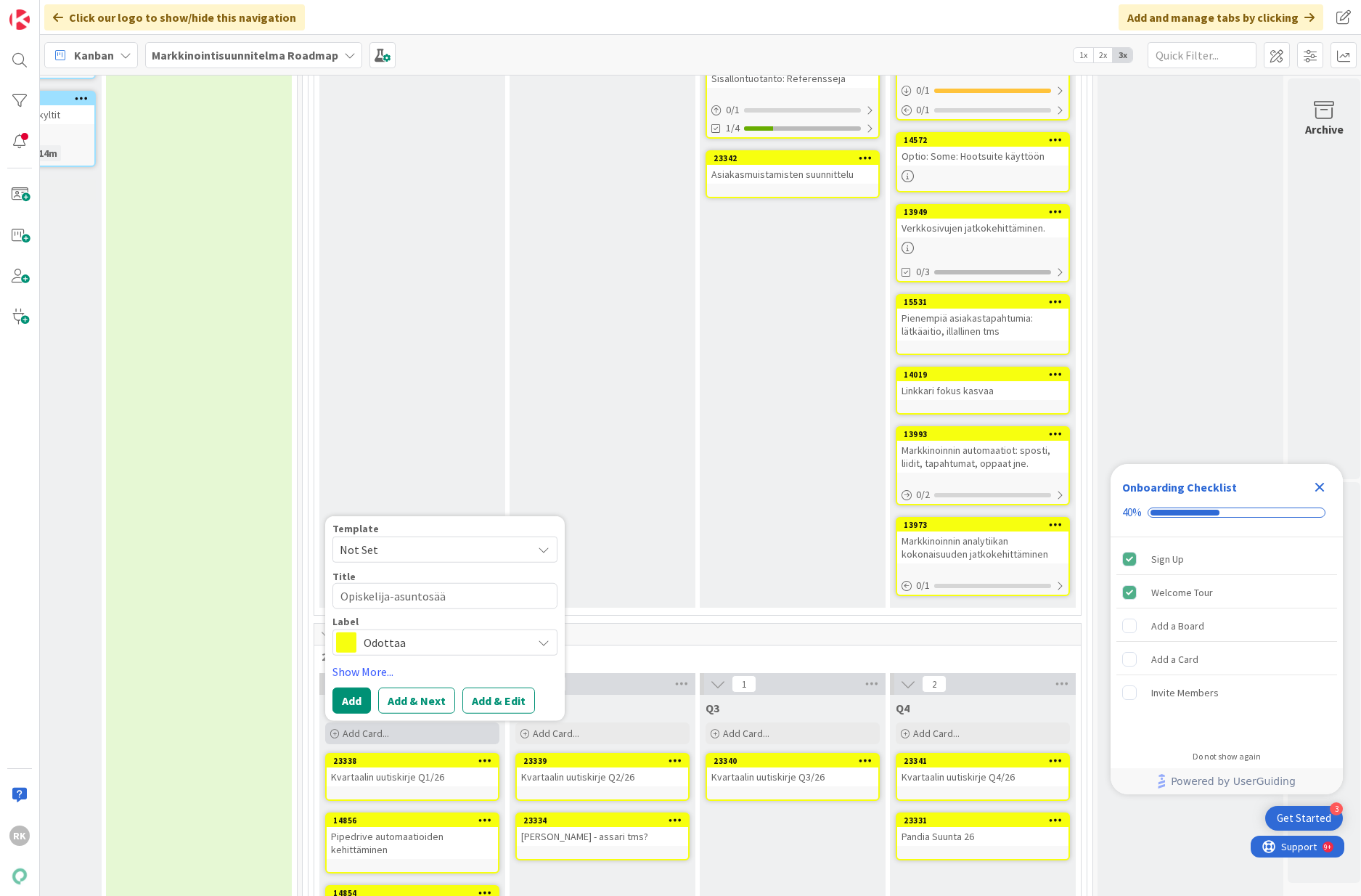
type textarea "x"
type textarea "Opiskelija-asuntosäät"
type textarea "x"
type textarea "Opiskelija-asuntosääti"
type textarea "x"
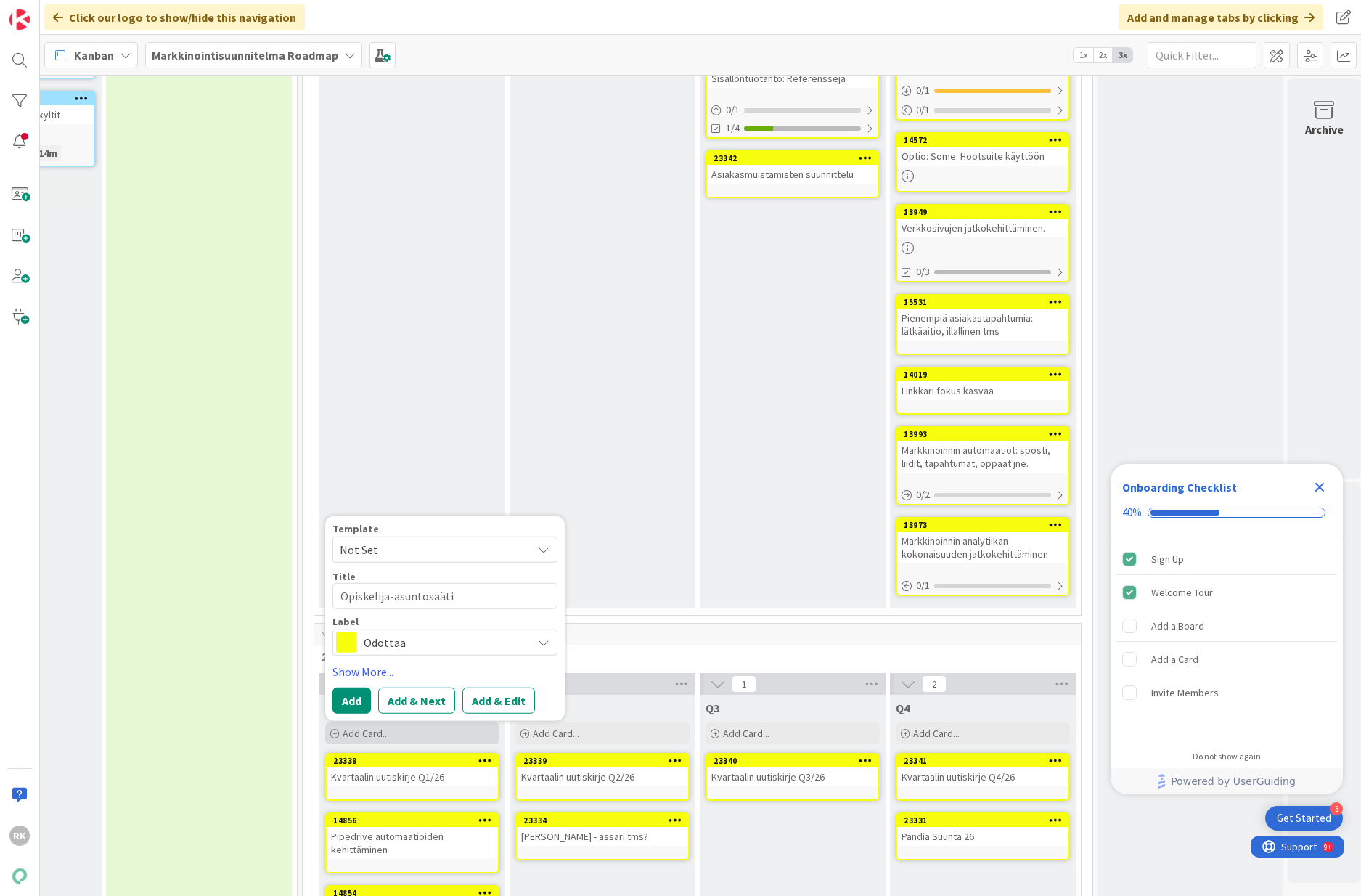
type textarea "Opiskelija-asuntosäätiö"
type textarea "x"
type textarea "Opiskelija-asuntosäätiö"
type textarea "x"
type textarea "Opiskelija-asuntosäätiö r"
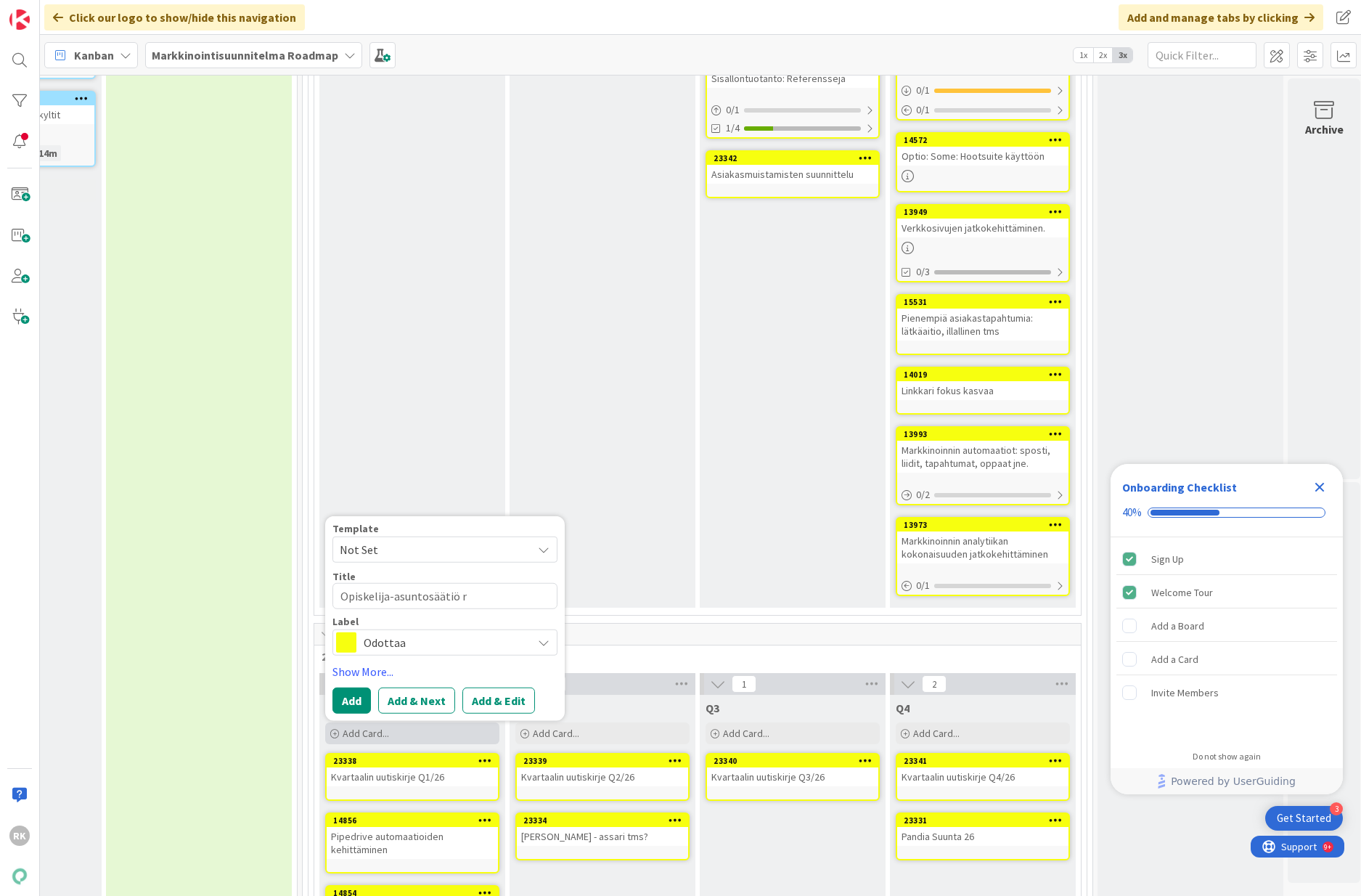
type textarea "x"
type textarea "Opiskelija-asuntosäätiö ref"
type textarea "x"
type textarea "Opiskelija-asuntosäätiö refe"
click at [347, 688] on button "Add" at bounding box center [352, 700] width 38 height 26
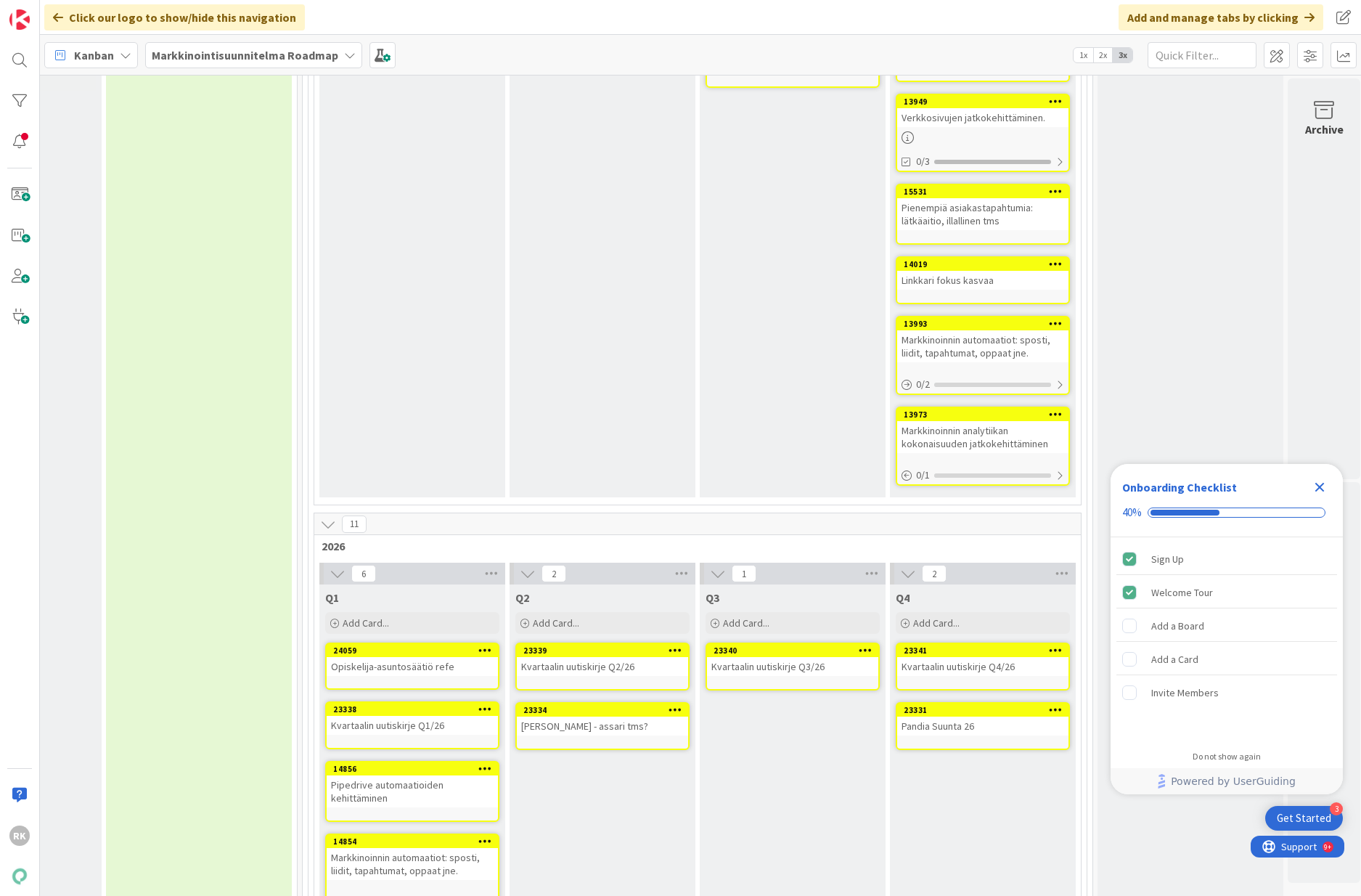
scroll to position [1234, 706]
